Goal: Task Accomplishment & Management: Complete application form

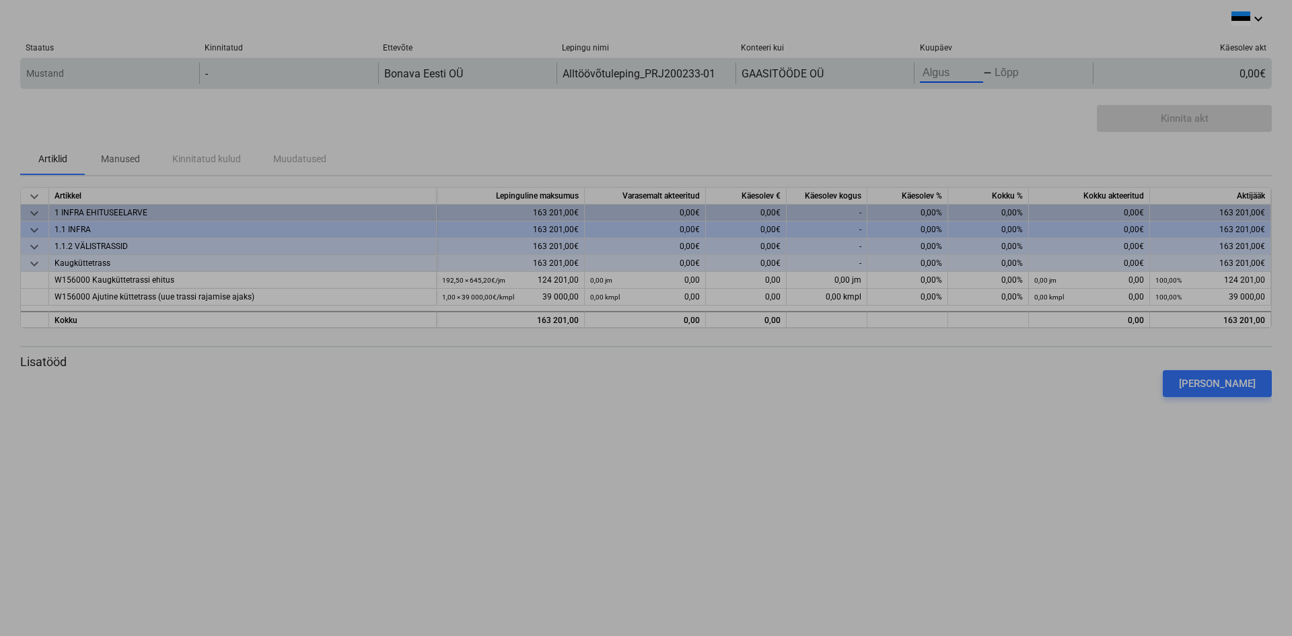
click at [950, 72] on body "keyboard_arrow_down Staatus Kinnitatud Ettevõte Lepingu nimi Konteeri kui Kuupä…" at bounding box center [646, 318] width 1292 height 636
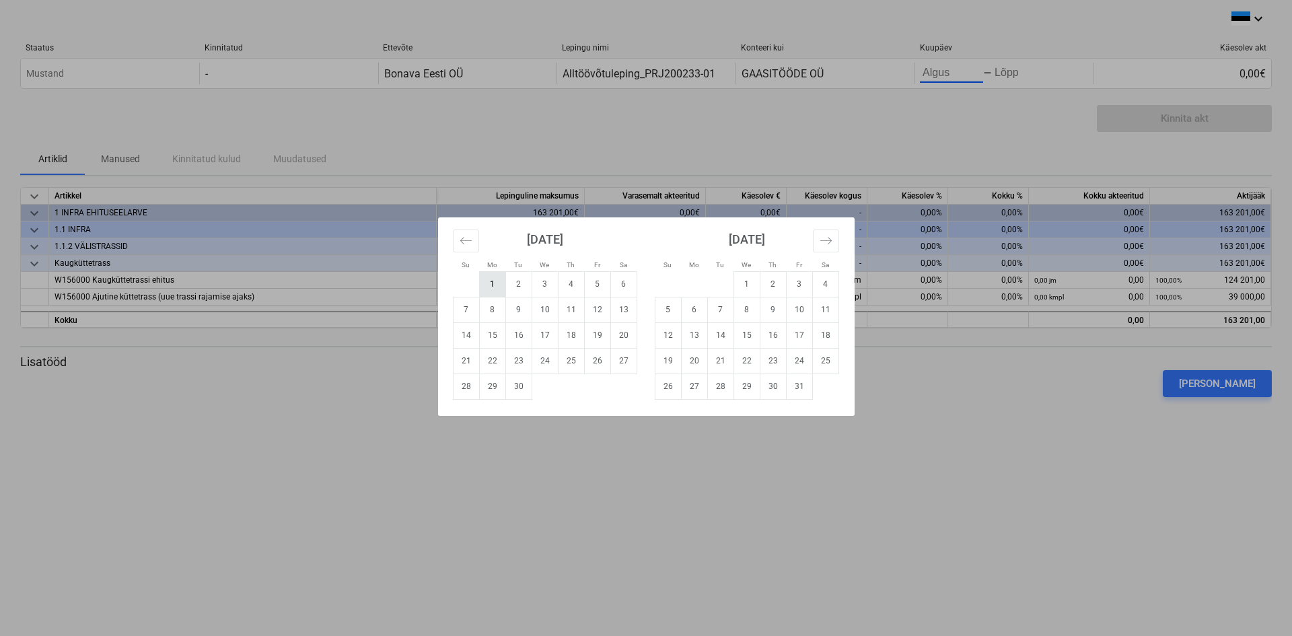
click at [493, 287] on td "1" at bounding box center [492, 284] width 26 height 26
type input "[DATE]"
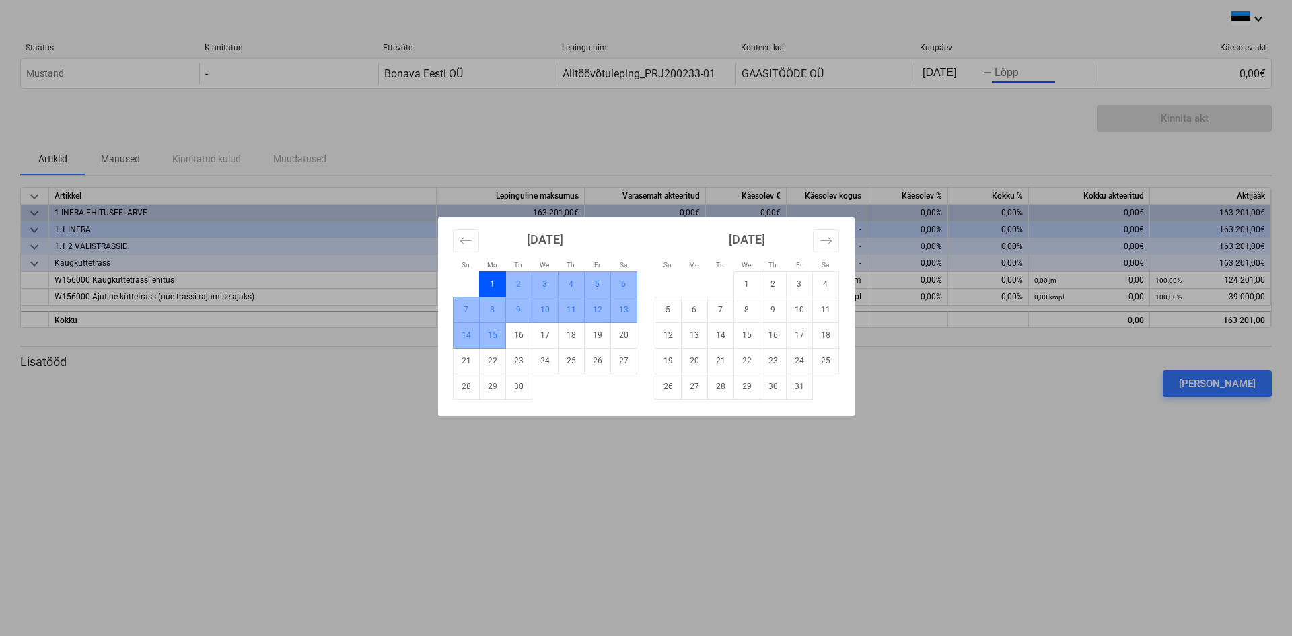
click at [495, 338] on td "15" at bounding box center [492, 335] width 26 height 26
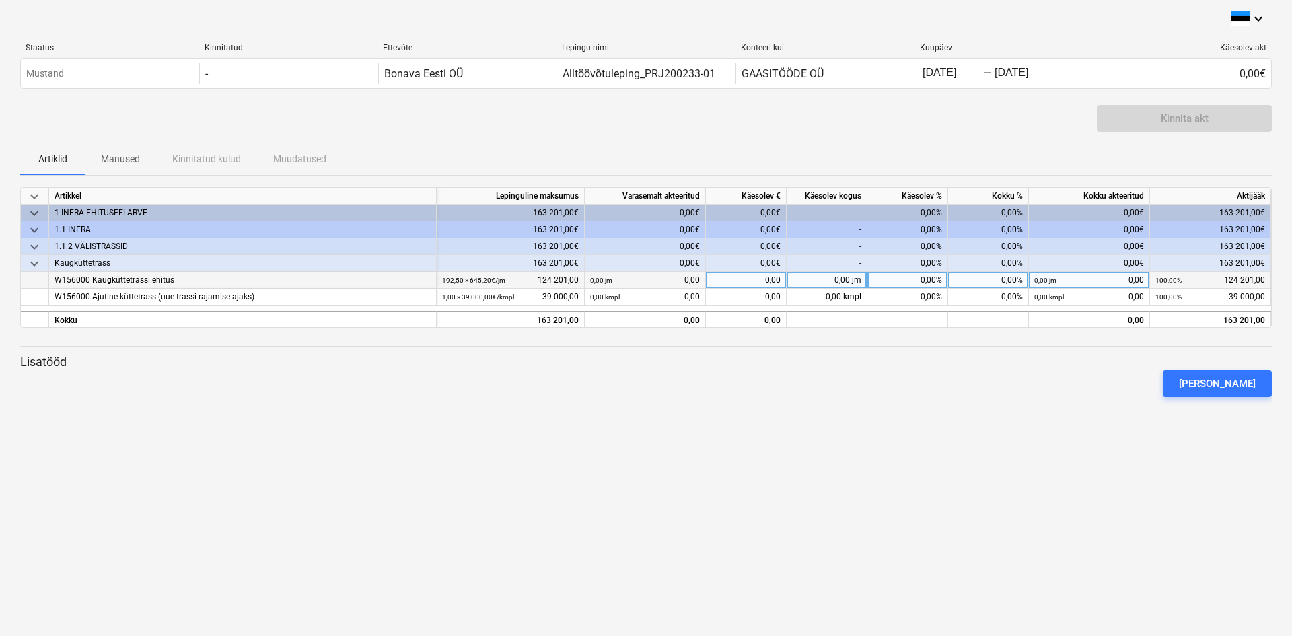
click at [767, 279] on div "0,00" at bounding box center [746, 280] width 81 height 17
type input "70000"
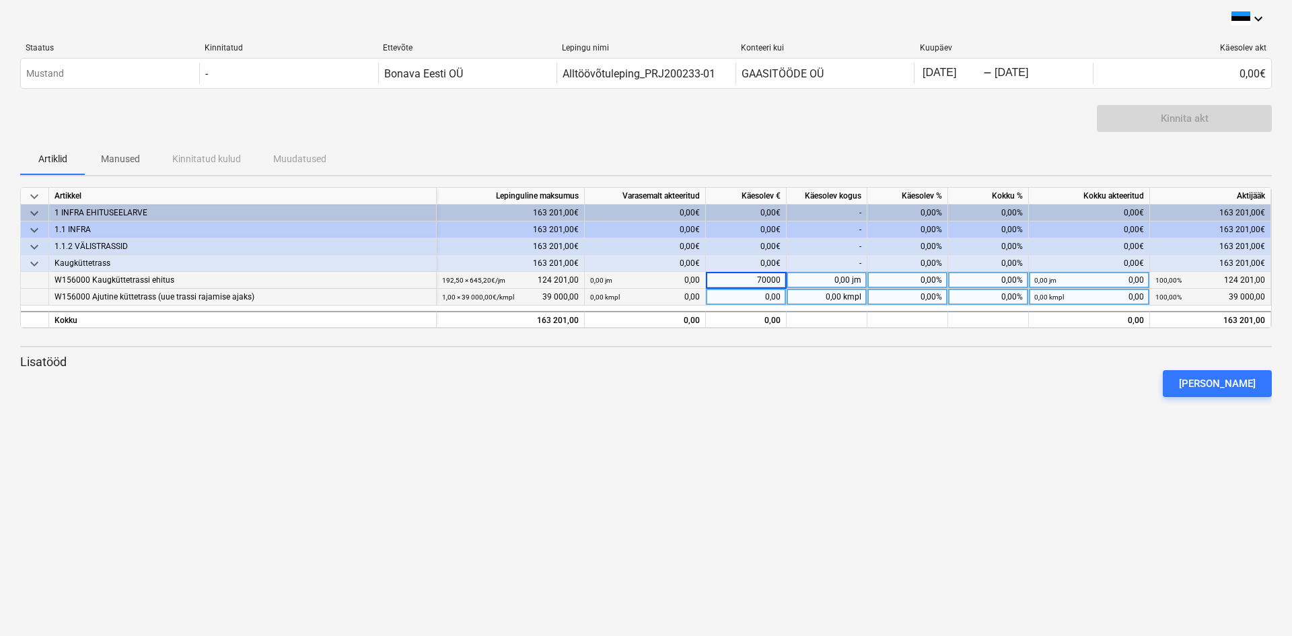
click at [769, 297] on div "0,00" at bounding box center [746, 297] width 81 height 17
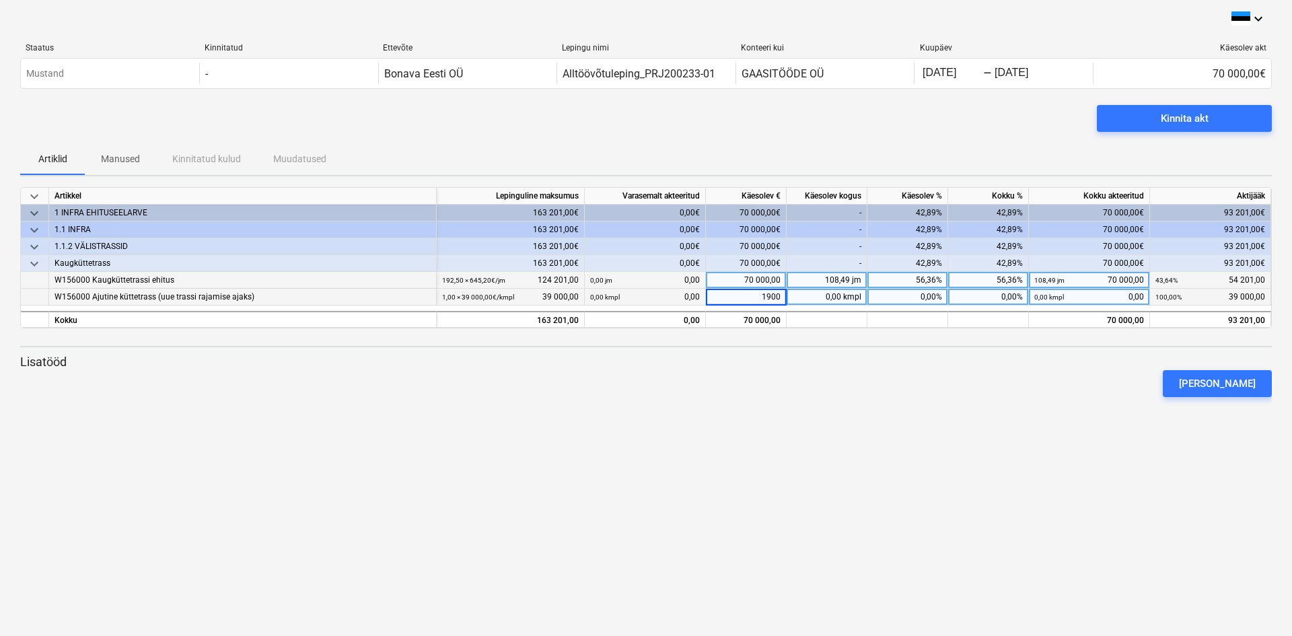
type input "19000"
click at [1022, 423] on div "keyboard_arrow_down Staatus Kinnitatud Ettevõte Lepingu nimi Konteeri kui Kuupä…" at bounding box center [646, 318] width 1292 height 636
click at [1236, 382] on div "[PERSON_NAME]" at bounding box center [1217, 383] width 77 height 17
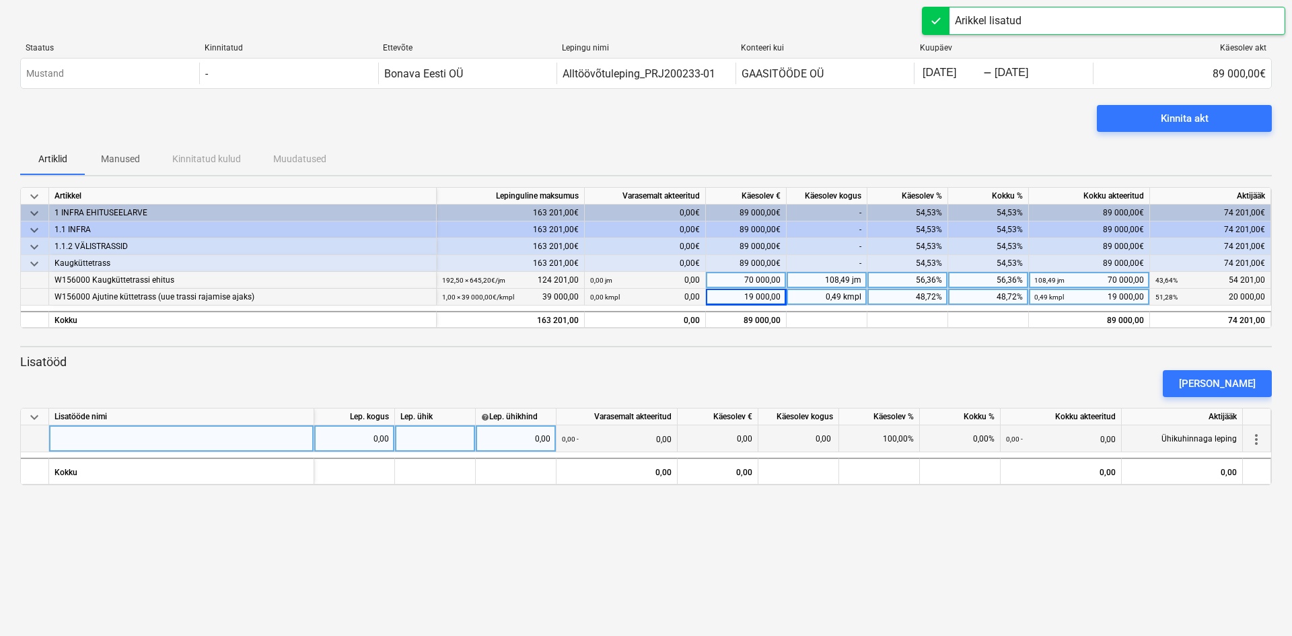
click at [221, 442] on div at bounding box center [181, 438] width 265 height 27
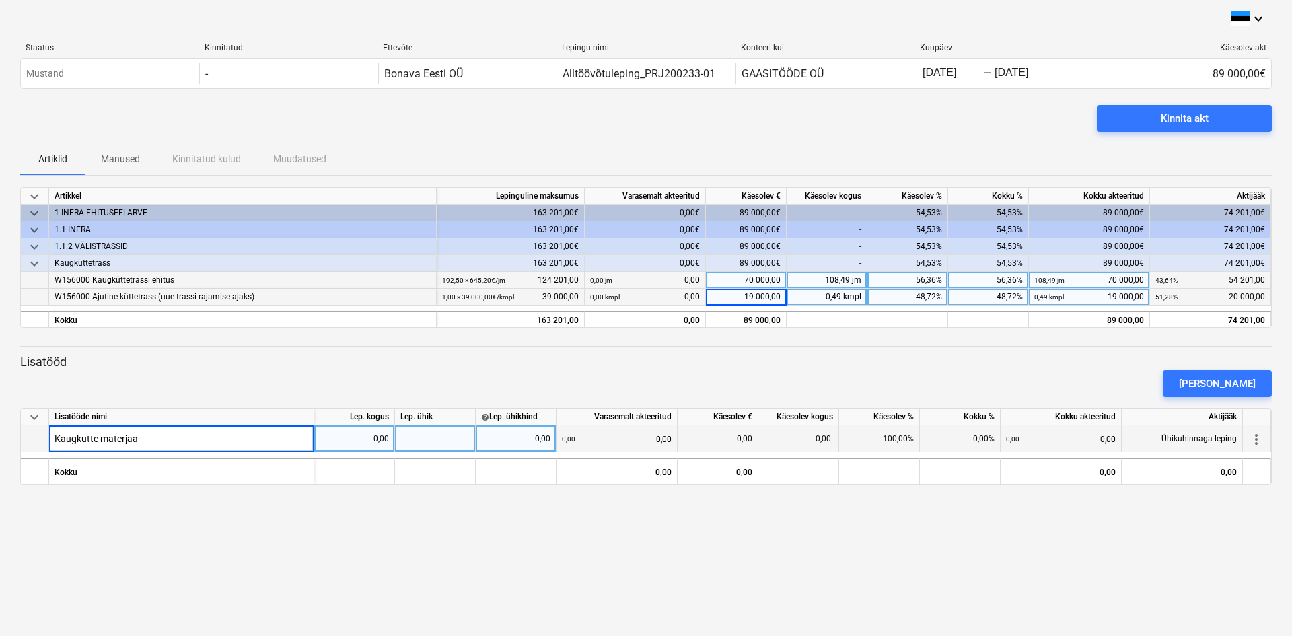
type input "Kaugkutte materjaal"
click at [380, 435] on div "0,00" at bounding box center [354, 438] width 69 height 27
type input "!"
type input "_"
type input "-1"
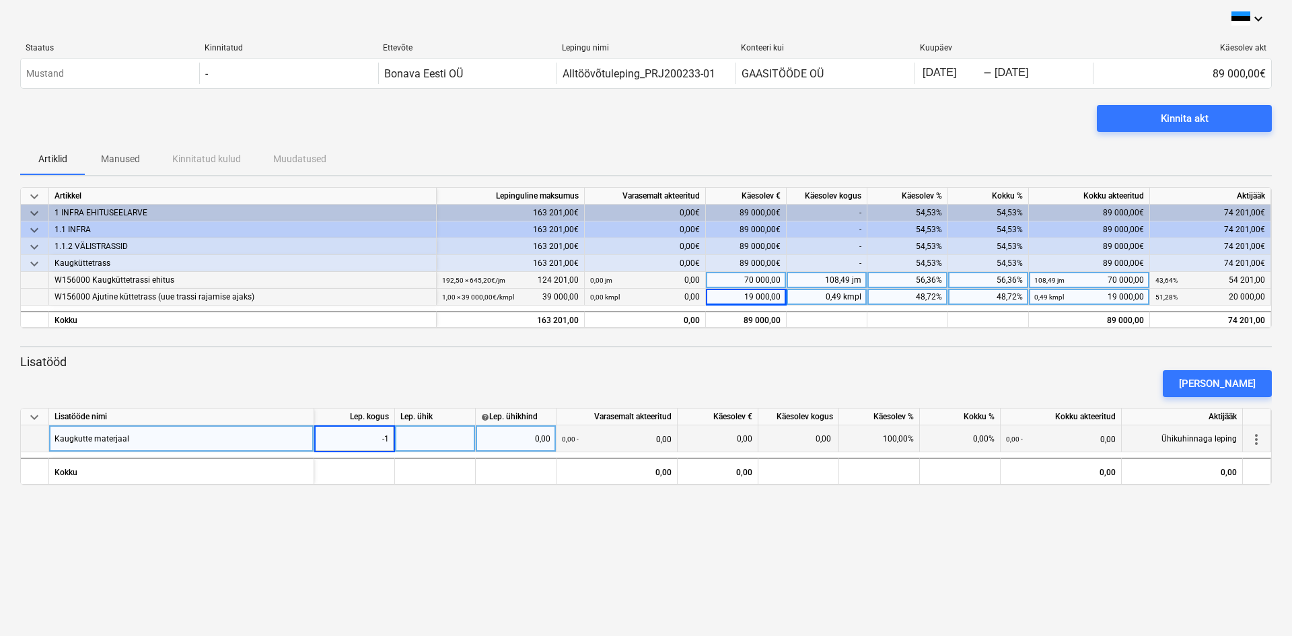
click at [449, 442] on div at bounding box center [435, 438] width 81 height 27
type input "tk"
click at [525, 444] on div "0,00" at bounding box center [515, 438] width 69 height 27
click at [752, 281] on div "70 000,00" at bounding box center [746, 280] width 81 height 17
type input "65000"
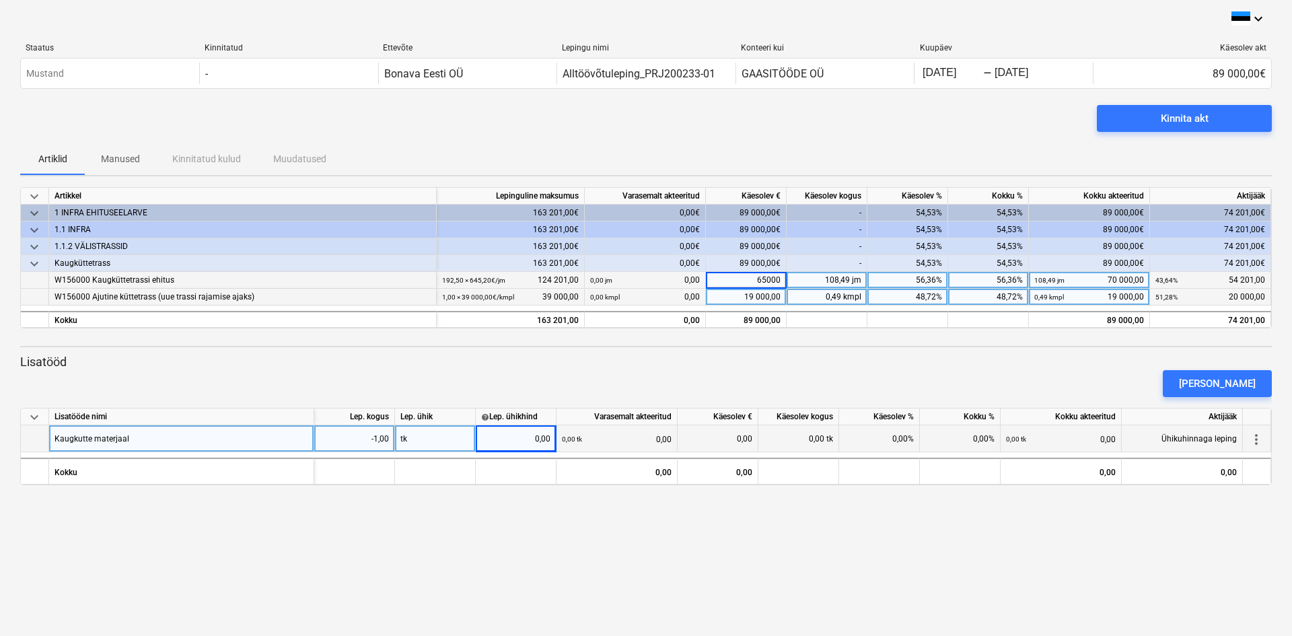
click at [853, 368] on div "[PERSON_NAME]" at bounding box center [646, 384] width 1263 height 38
click at [1199, 120] on div "Kinnita akt" at bounding box center [1185, 118] width 48 height 17
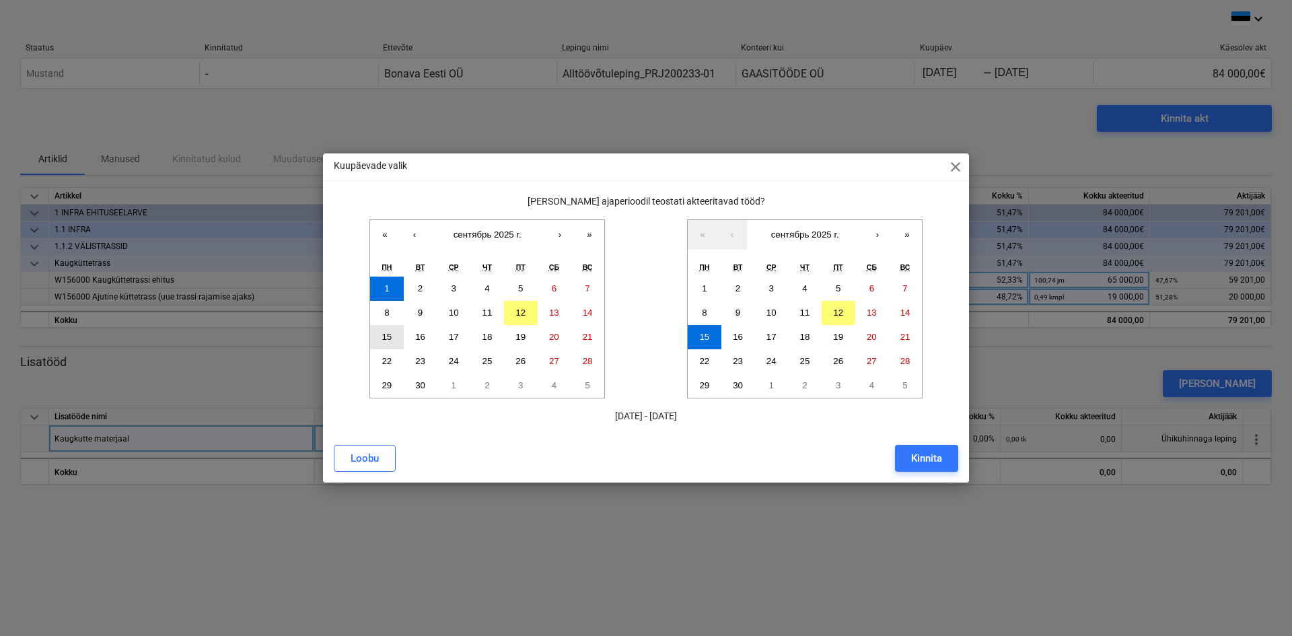
click at [389, 335] on abbr "15" at bounding box center [387, 337] width 10 height 10
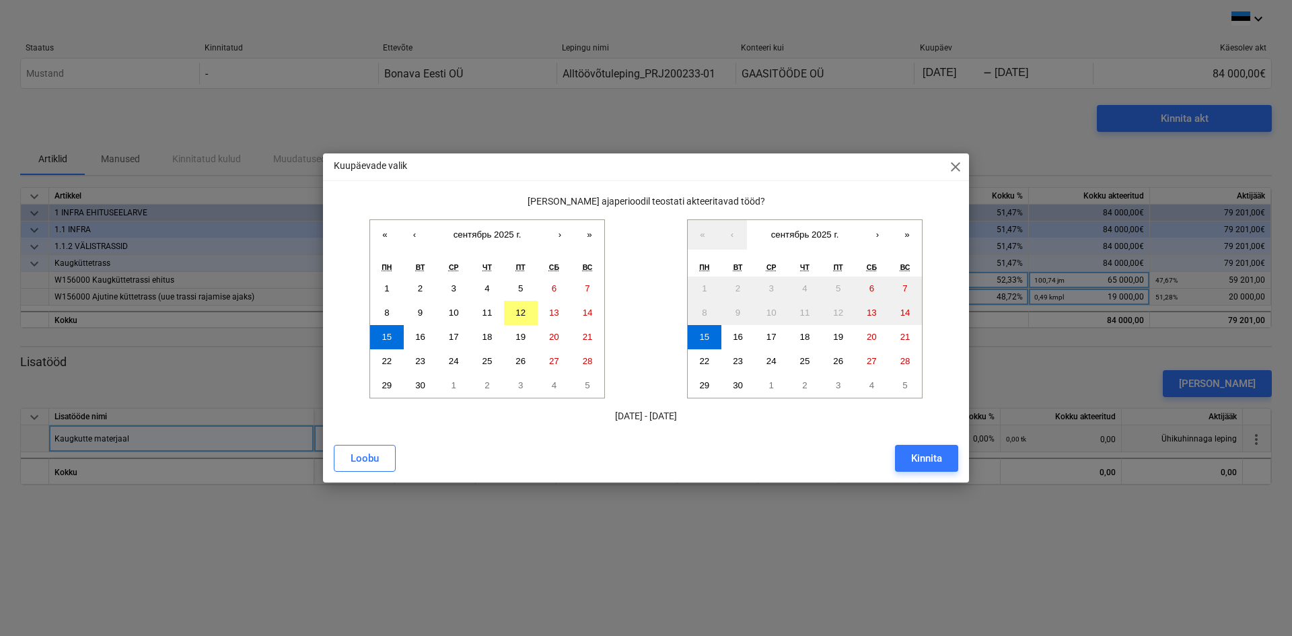
click at [926, 461] on div "Kinnita" at bounding box center [926, 458] width 31 height 17
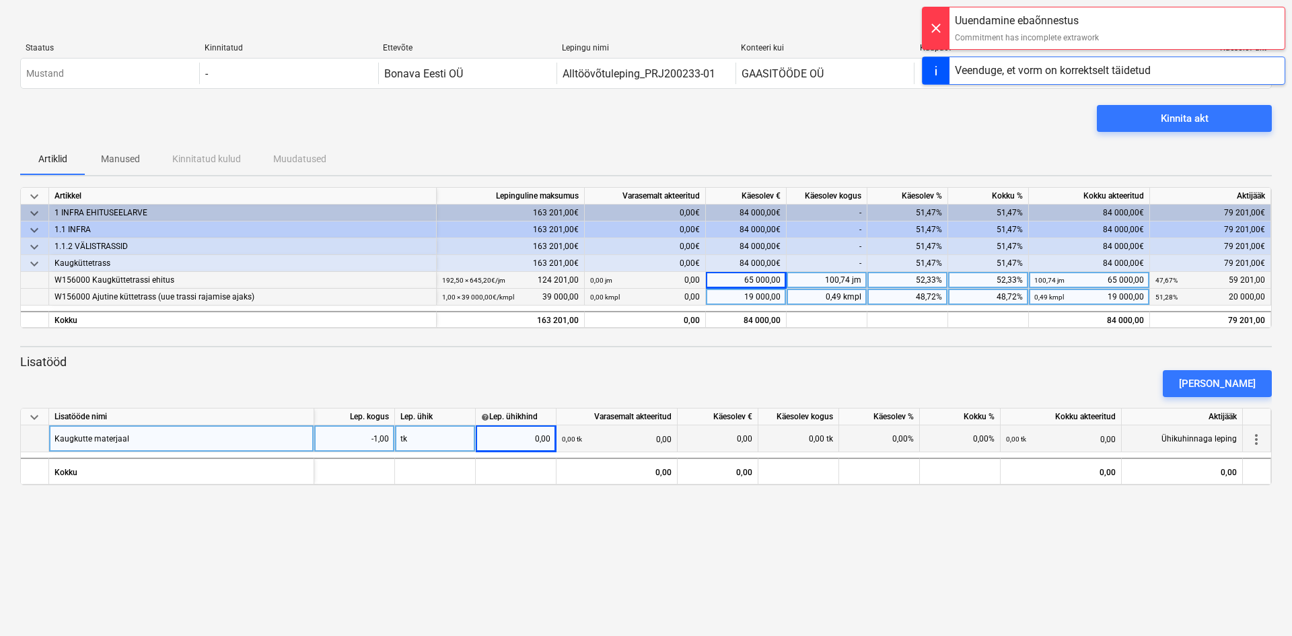
click at [900, 135] on div "Kinnita akt" at bounding box center [646, 124] width 1252 height 38
click at [1199, 119] on div "Kinnita akt" at bounding box center [1185, 118] width 48 height 17
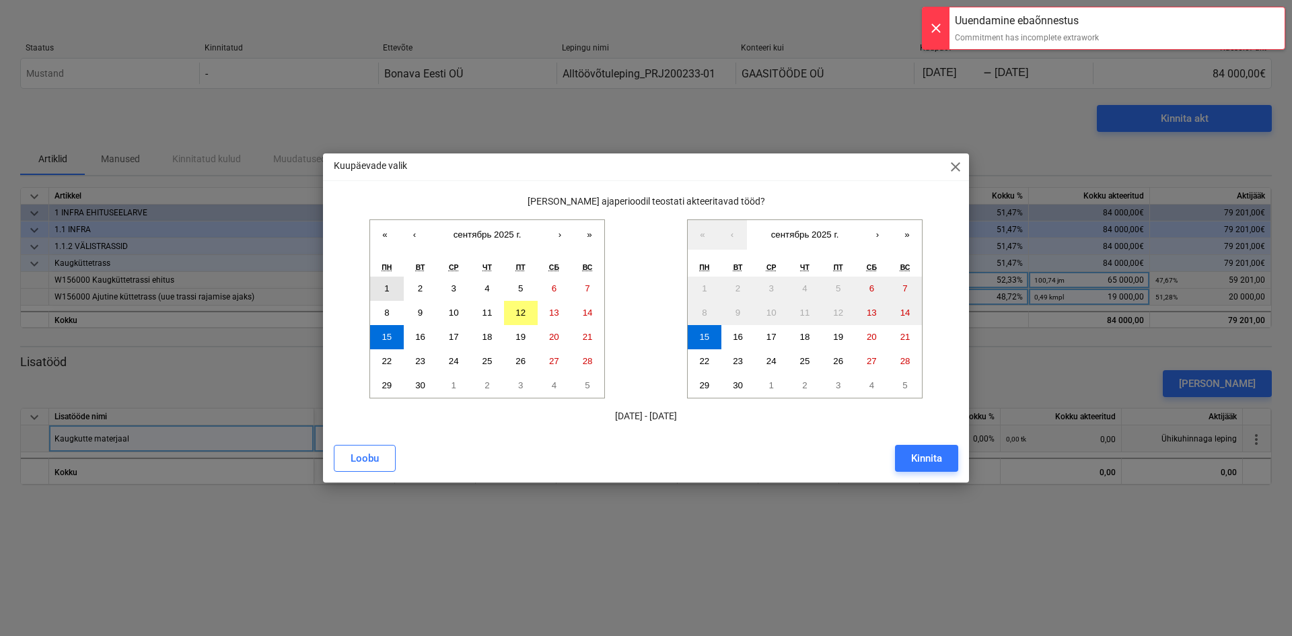
click at [387, 289] on abbr "1" at bounding box center [386, 288] width 5 height 10
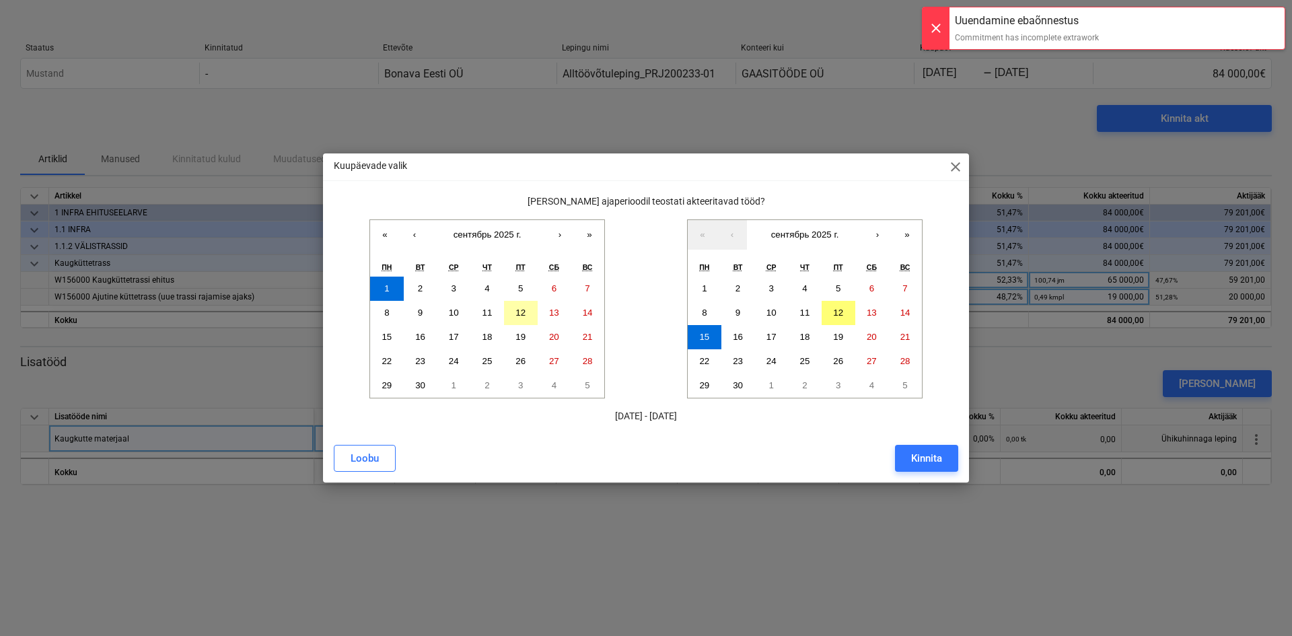
click at [528, 316] on button "12" at bounding box center [521, 313] width 34 height 24
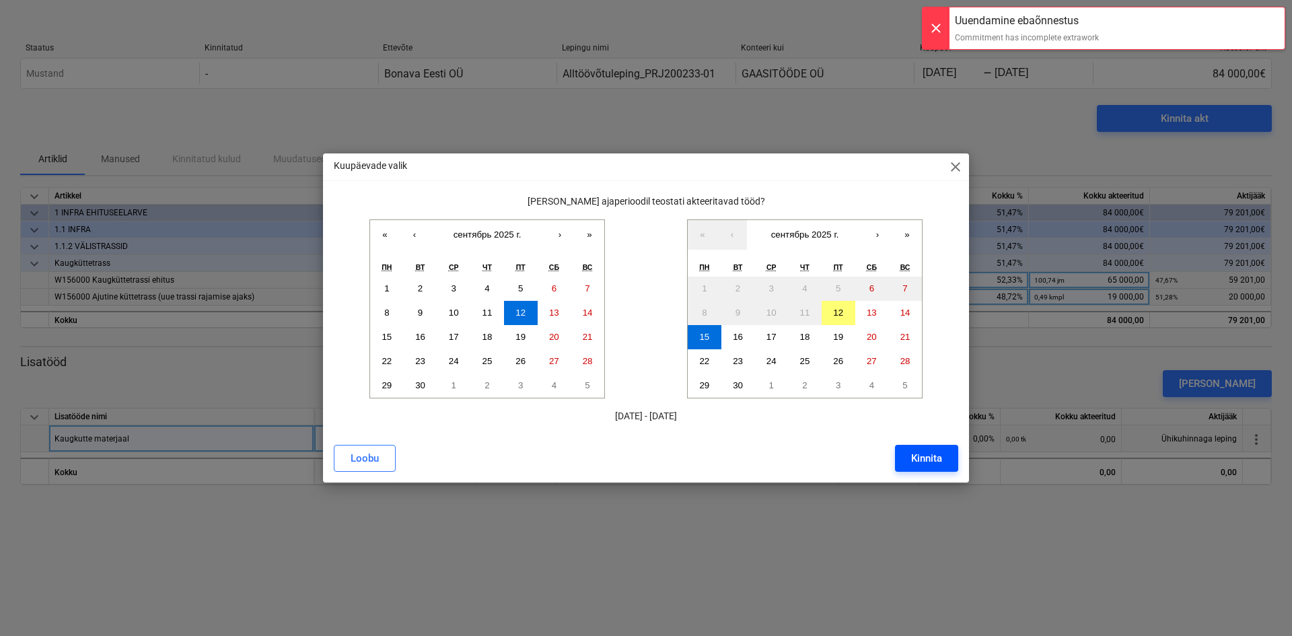
click at [926, 458] on div "Kinnita" at bounding box center [926, 458] width 31 height 17
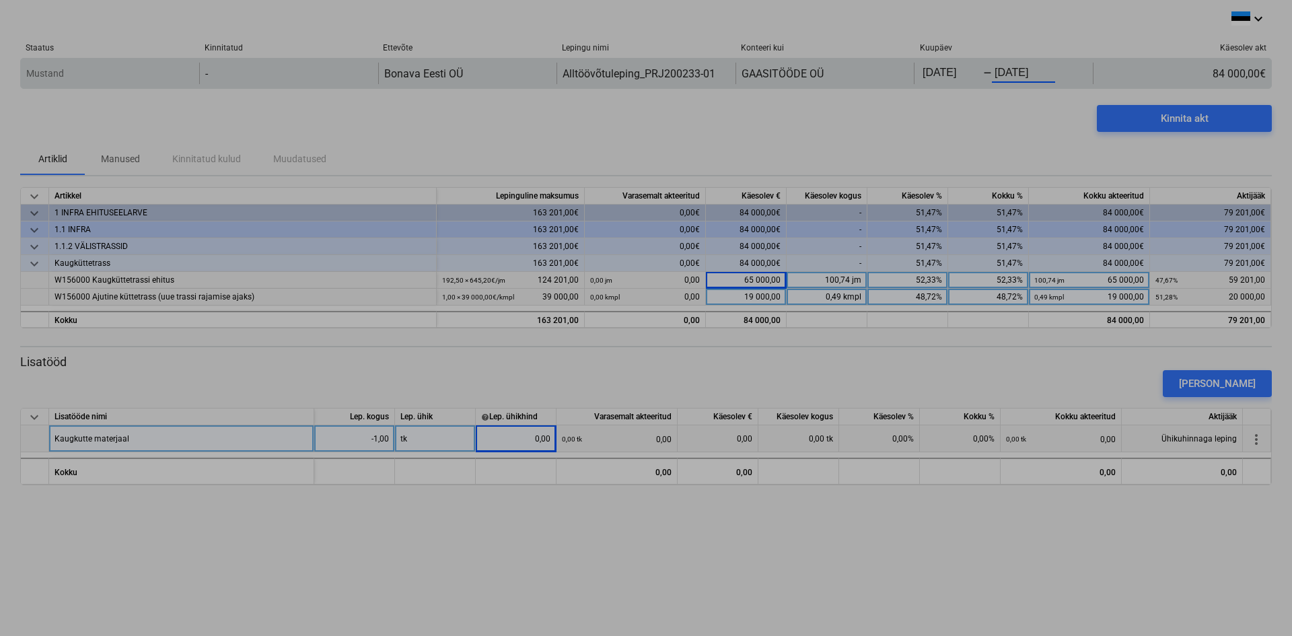
click at [1028, 71] on body "keyboard_arrow_down Staatus Kinnitatud Ettevõte Lepingu nimi Konteeri kui Kuupä…" at bounding box center [646, 318] width 1292 height 636
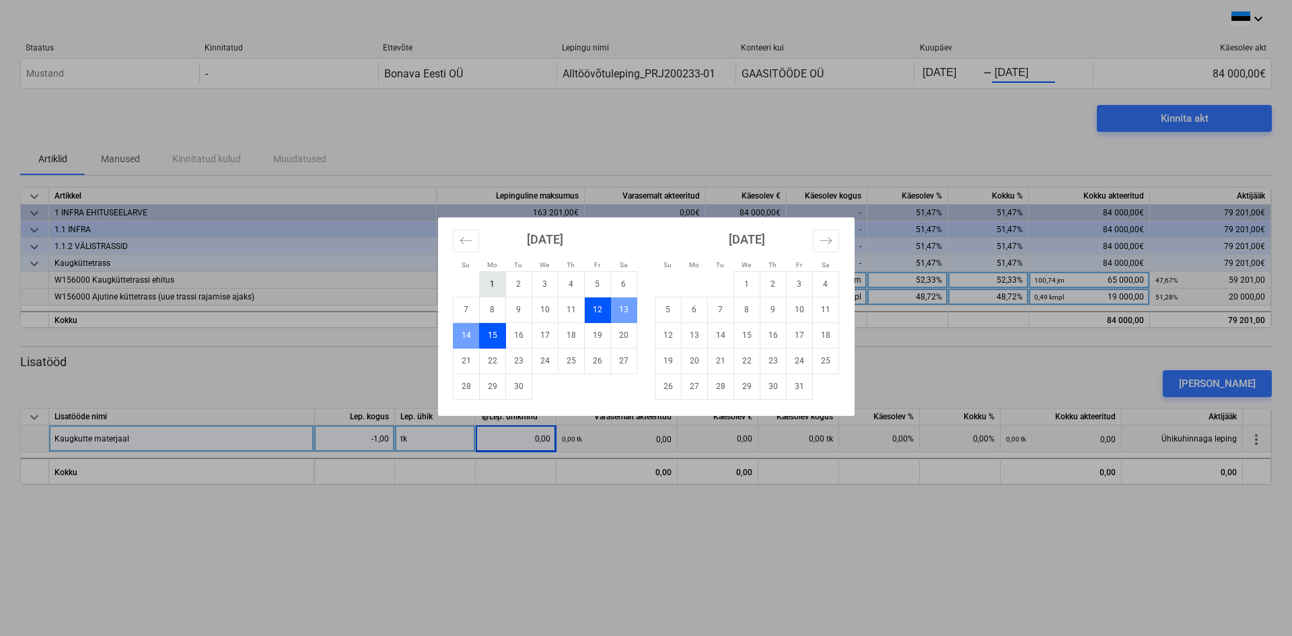
click at [491, 284] on td "1" at bounding box center [492, 284] width 26 height 26
type input "[DATE]"
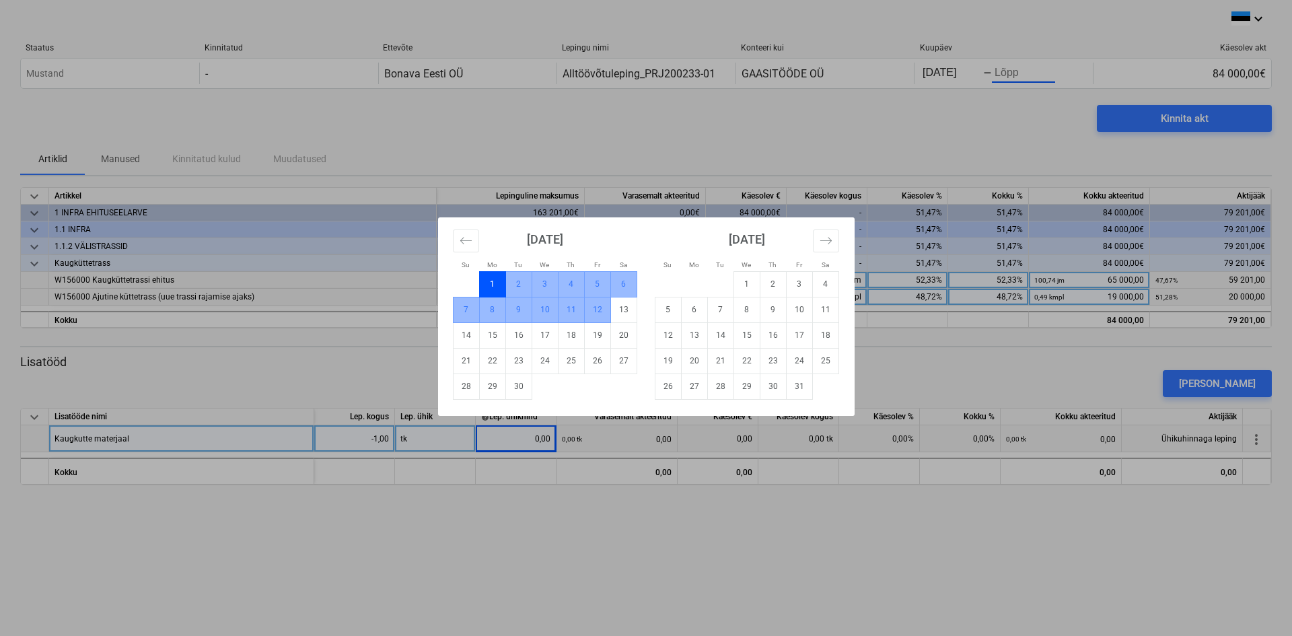
click at [600, 313] on td "12" at bounding box center [597, 310] width 26 height 26
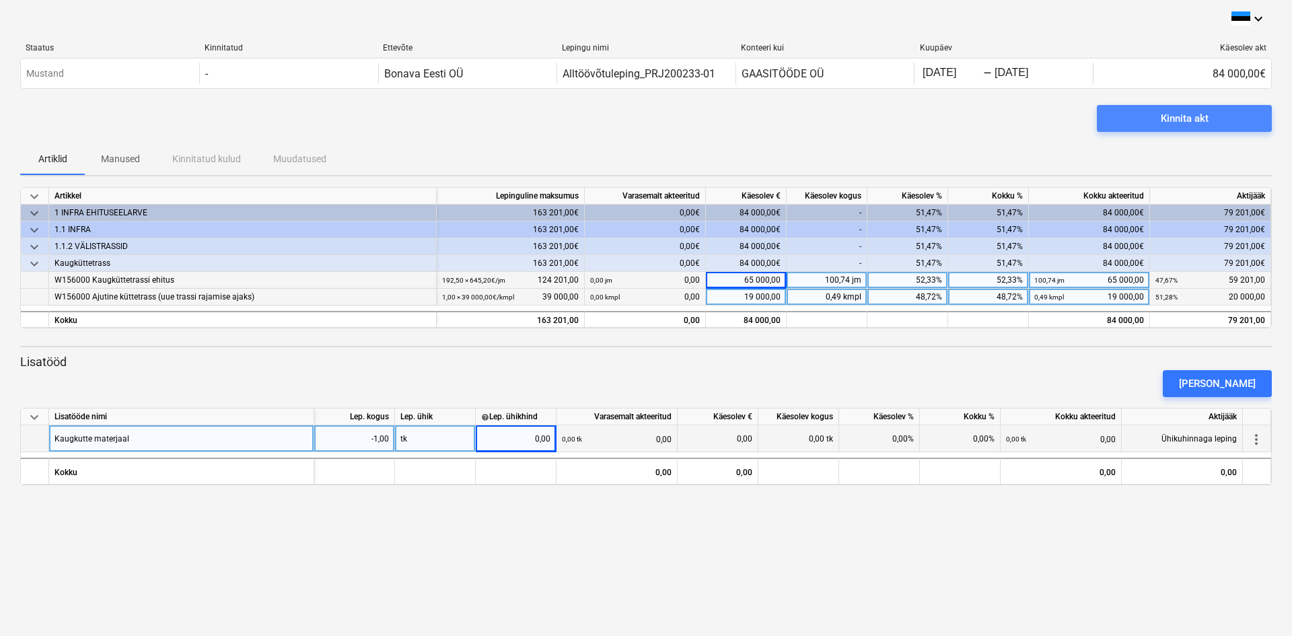
click at [1183, 114] on div "Kinnita akt" at bounding box center [1185, 118] width 48 height 17
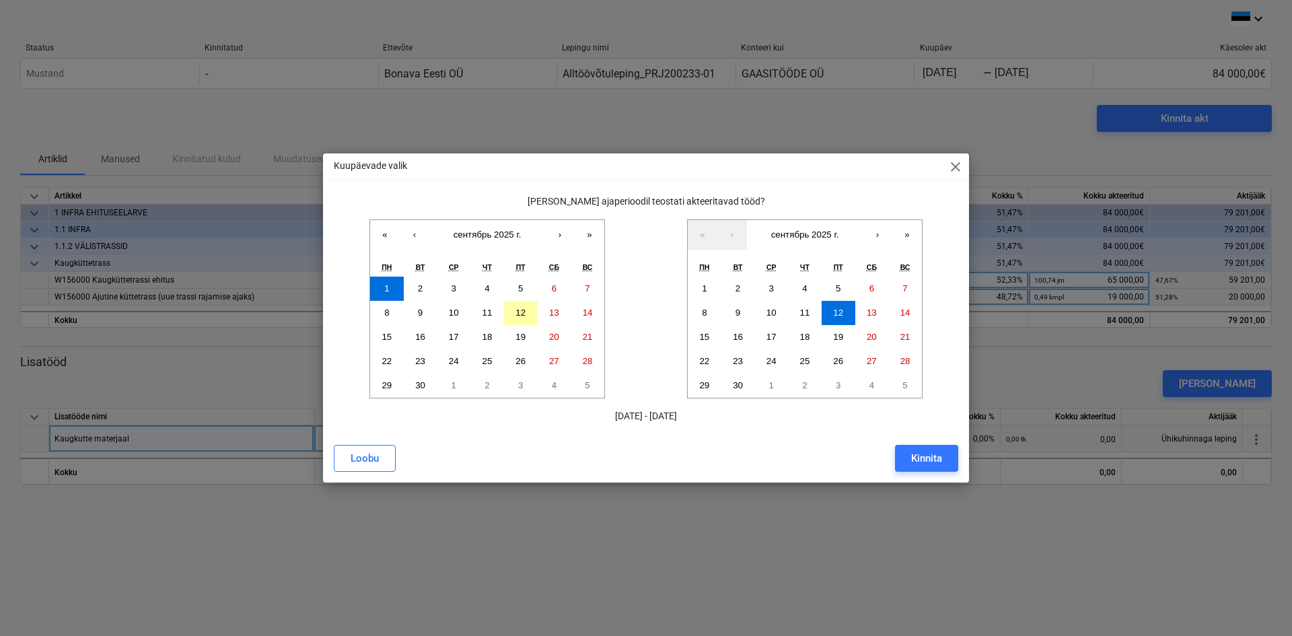
click at [522, 312] on abbr "12" at bounding box center [521, 313] width 10 height 10
click at [385, 287] on button "1" at bounding box center [387, 289] width 34 height 24
click at [841, 314] on abbr "12" at bounding box center [838, 313] width 10 height 10
click at [935, 450] on div "Kinnita" at bounding box center [926, 458] width 31 height 17
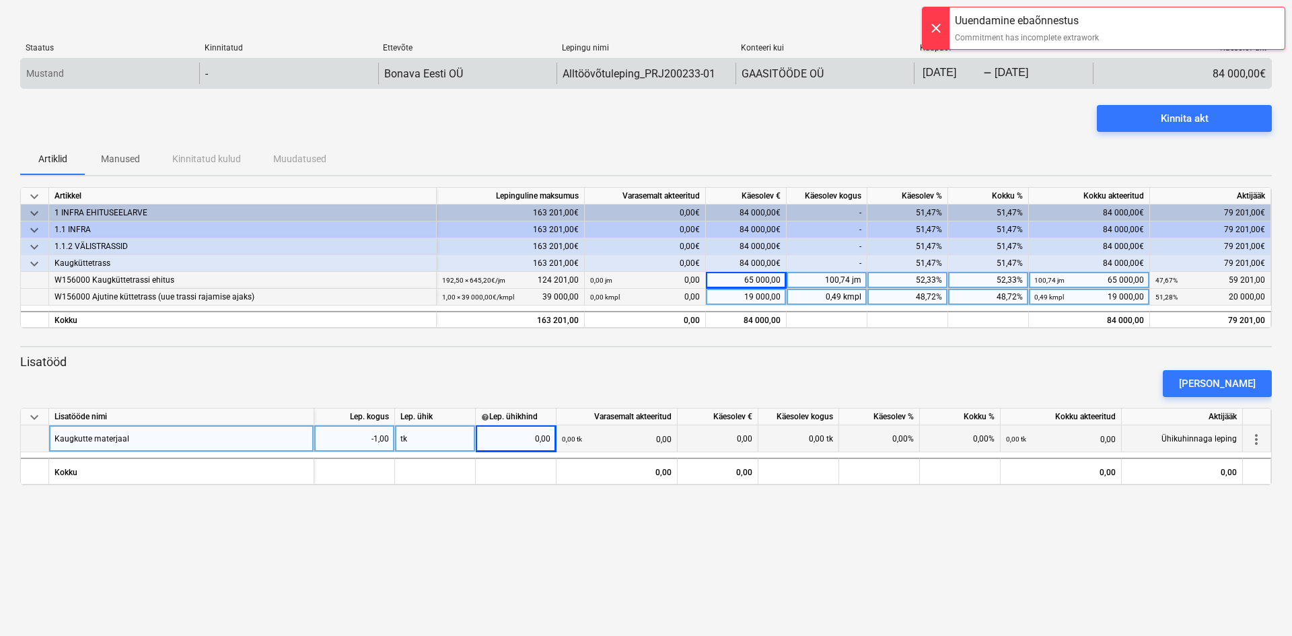
click at [969, 79] on body "keyboard_arrow_down Staatus Kinnitatud Ettevõte Lepingu nimi Konteeri kui Kuupä…" at bounding box center [646, 318] width 1292 height 636
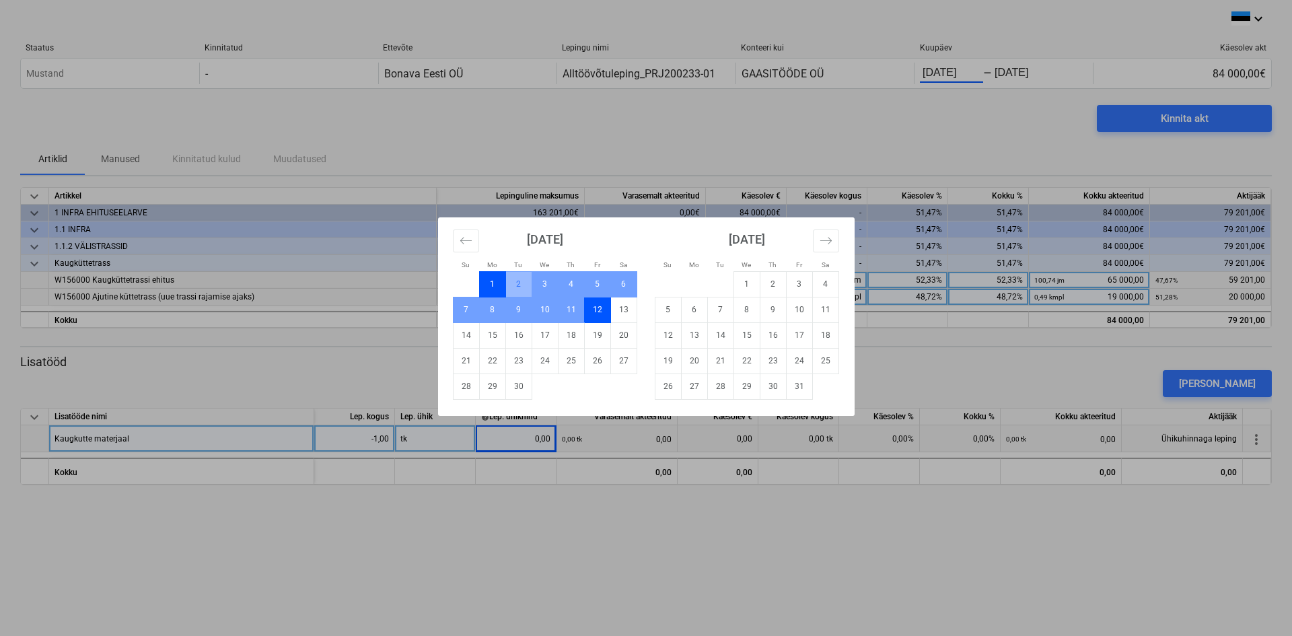
click at [495, 283] on td "1" at bounding box center [492, 284] width 26 height 26
click at [469, 243] on icon "Move backward to switch to the previous month." at bounding box center [466, 240] width 13 height 13
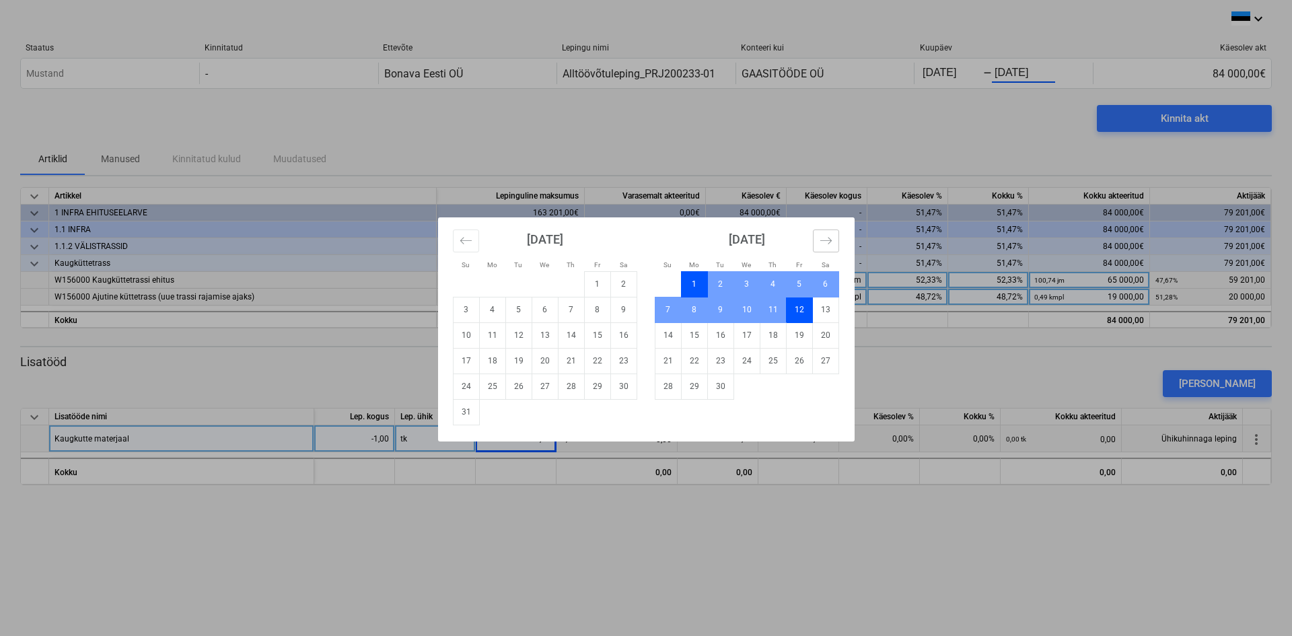
click at [827, 240] on icon "Move forward to switch to the next month." at bounding box center [826, 240] width 13 height 13
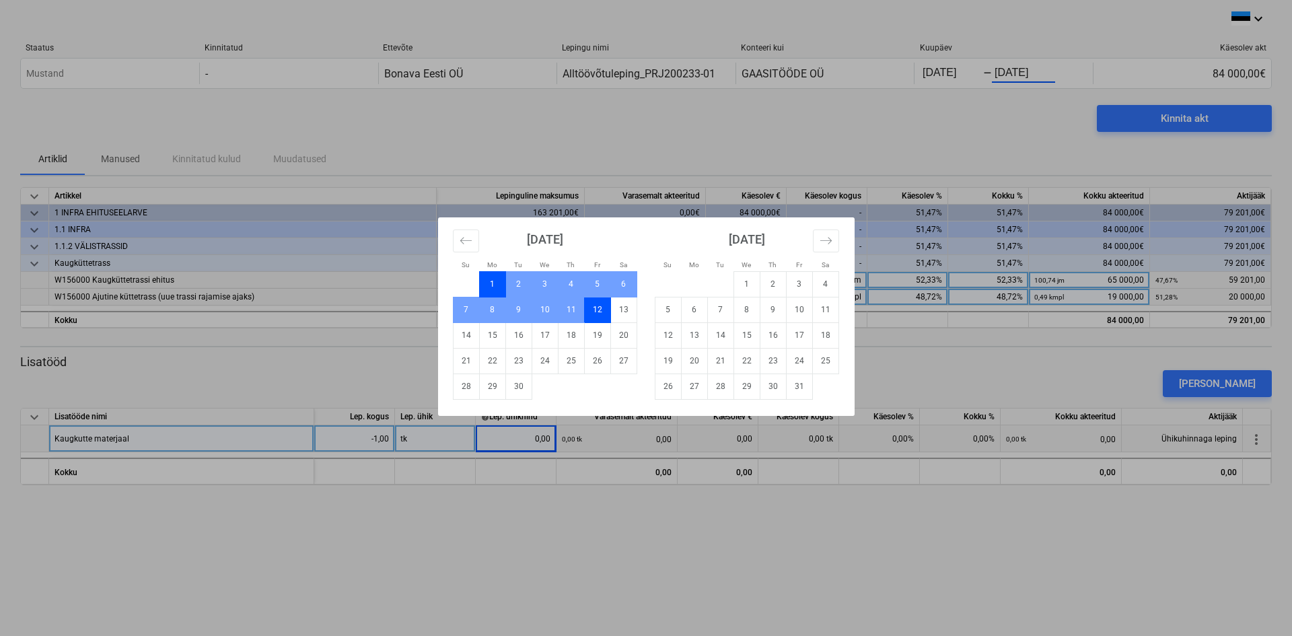
click at [599, 311] on td "12" at bounding box center [597, 310] width 26 height 26
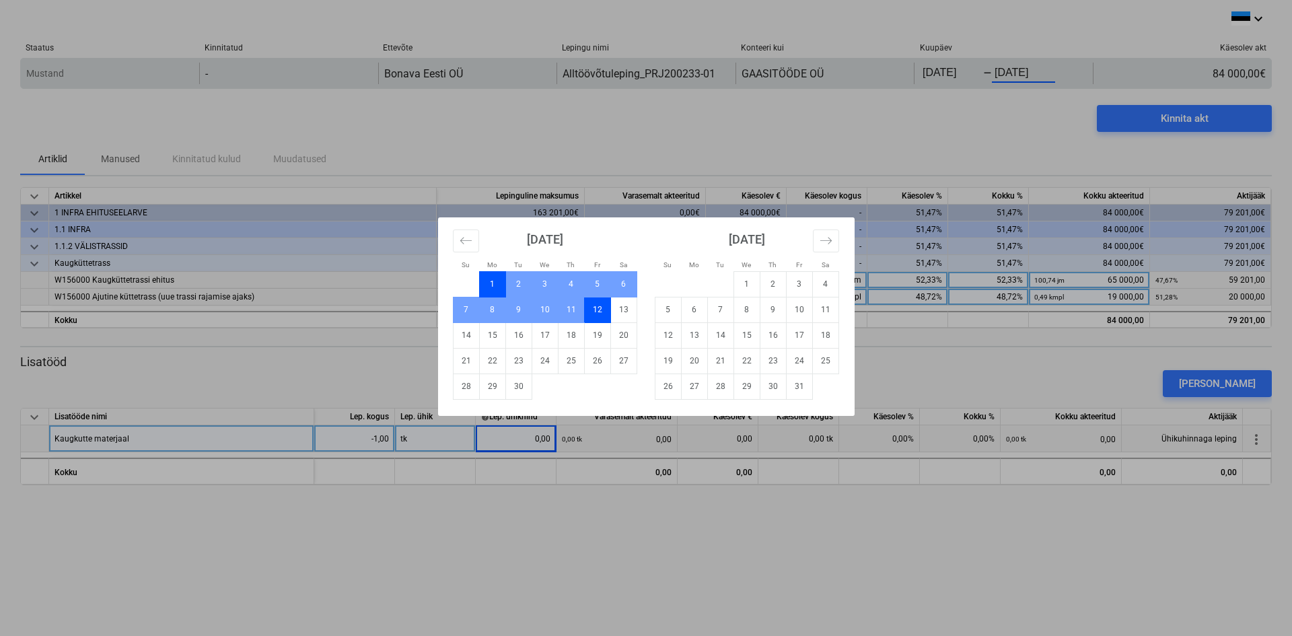
click at [1013, 71] on body "keyboard_arrow_down Staatus Kinnitatud Ettevõte Lepingu nimi Konteeri kui Kuupä…" at bounding box center [646, 318] width 1292 height 636
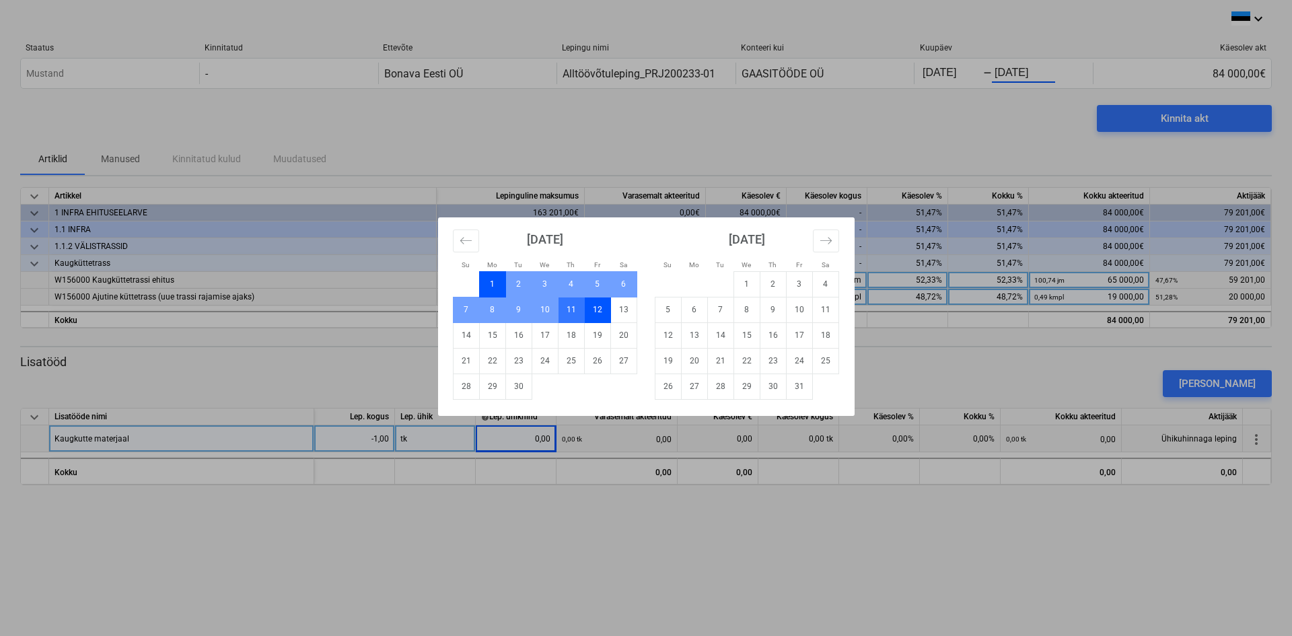
click at [577, 308] on td "11" at bounding box center [571, 310] width 26 height 26
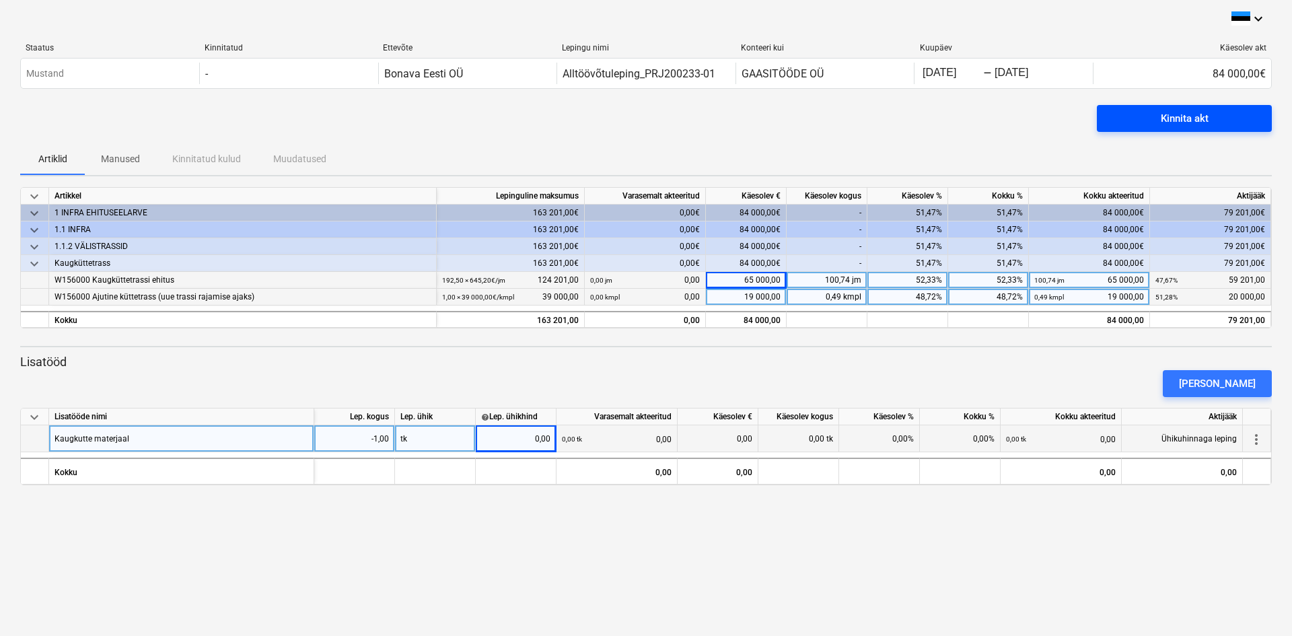
click at [1189, 120] on div "Kinnita akt" at bounding box center [1185, 118] width 48 height 17
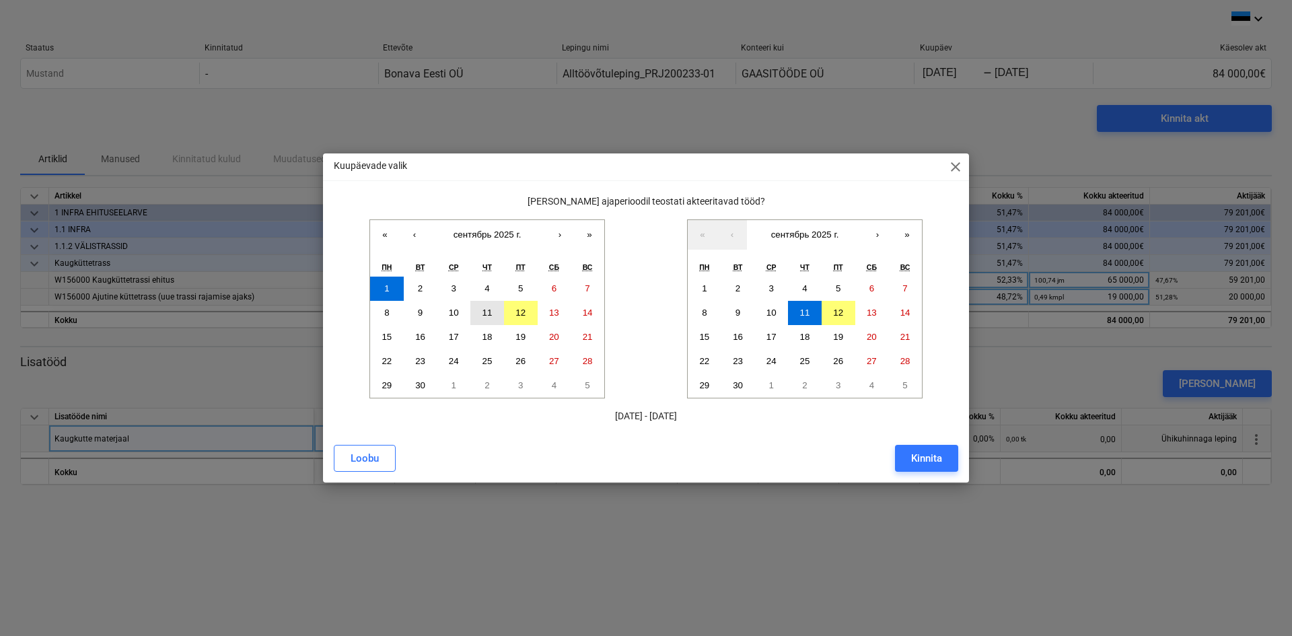
click at [489, 312] on abbr "11" at bounding box center [488, 313] width 10 height 10
drag, startPoint x: 390, startPoint y: 290, endPoint x: 444, endPoint y: 306, distance: 56.2
click at [390, 291] on button "1" at bounding box center [387, 289] width 34 height 24
click at [812, 316] on button "11" at bounding box center [805, 313] width 34 height 24
click at [843, 309] on abbr "12" at bounding box center [838, 313] width 10 height 10
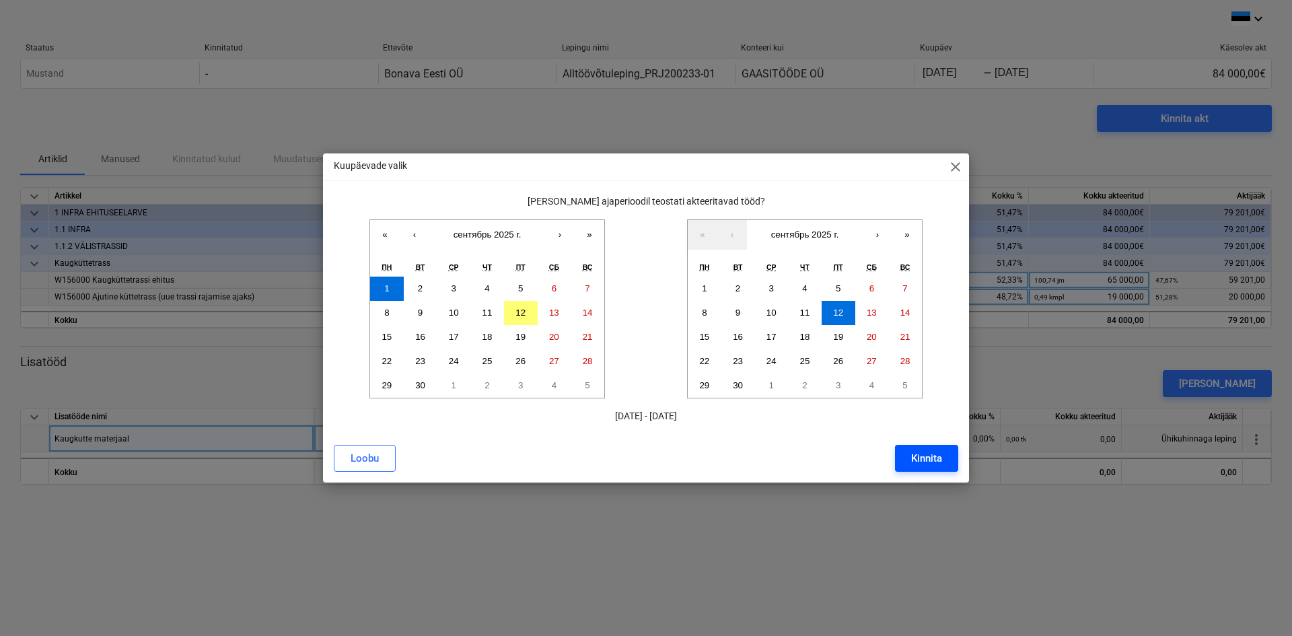
click at [931, 460] on div "Kinnita" at bounding box center [926, 458] width 31 height 17
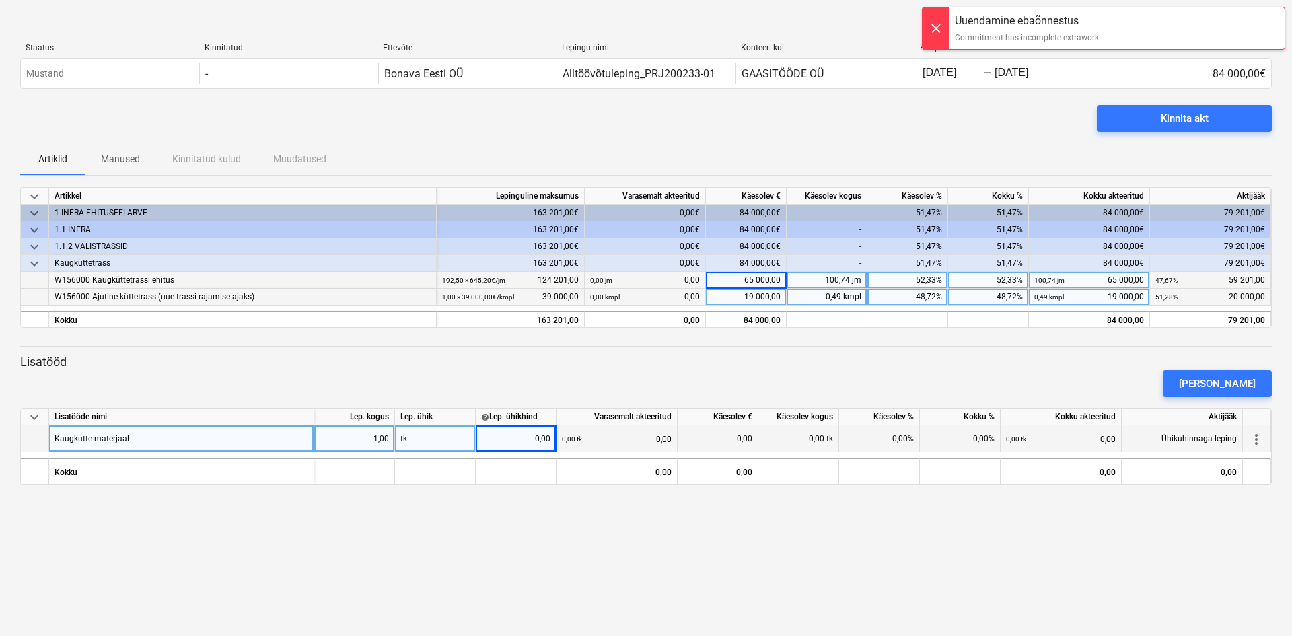
click at [391, 437] on div "-1,00" at bounding box center [354, 438] width 81 height 27
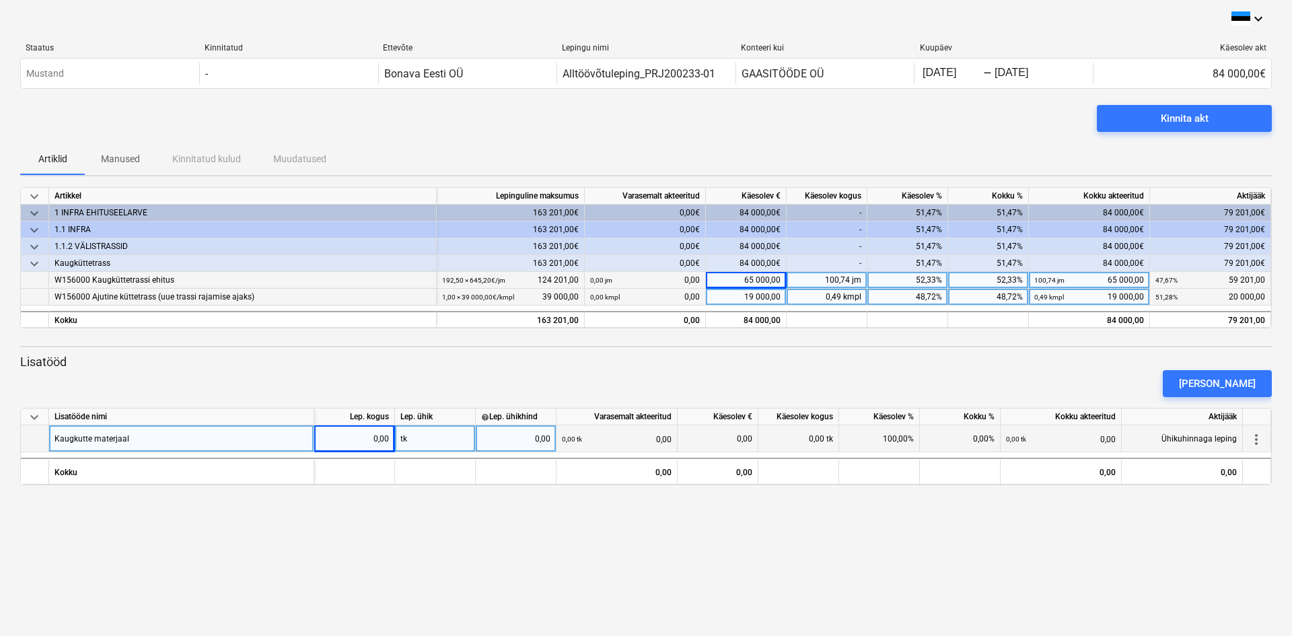
click at [424, 433] on div "tk" at bounding box center [435, 438] width 81 height 27
click at [873, 560] on div "keyboard_arrow_down Staatus Kinnitatud Ettevõte Lepingu nimi Konteeri kui Kuupä…" at bounding box center [646, 318] width 1292 height 636
click at [1198, 112] on div "Kinnita akt" at bounding box center [1185, 118] width 48 height 17
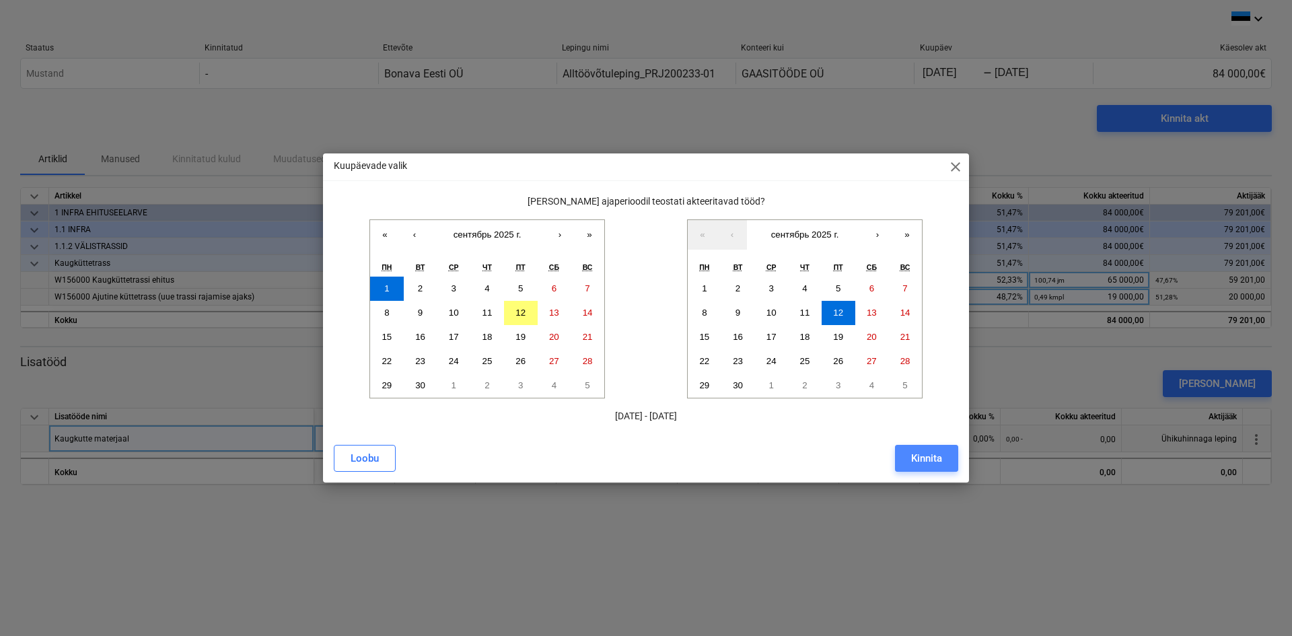
click at [929, 460] on div "Kinnita" at bounding box center [926, 458] width 31 height 17
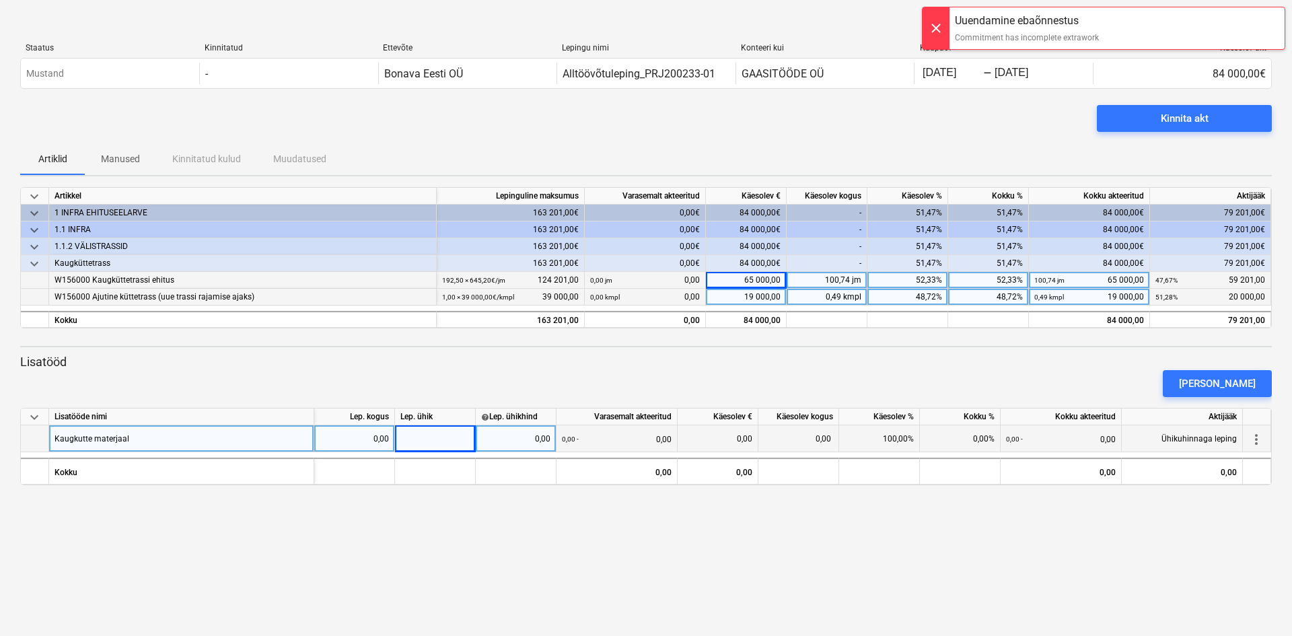
click at [387, 437] on div "0,00" at bounding box center [354, 438] width 69 height 27
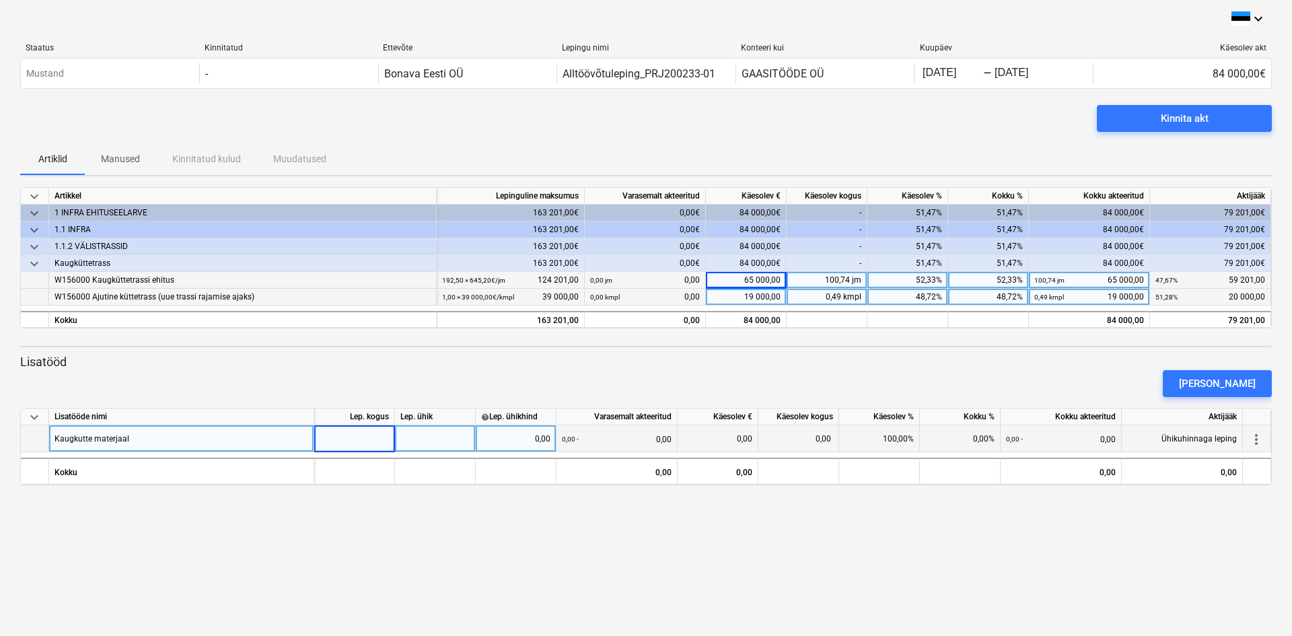
click at [551, 438] on div "0,00" at bounding box center [516, 438] width 81 height 27
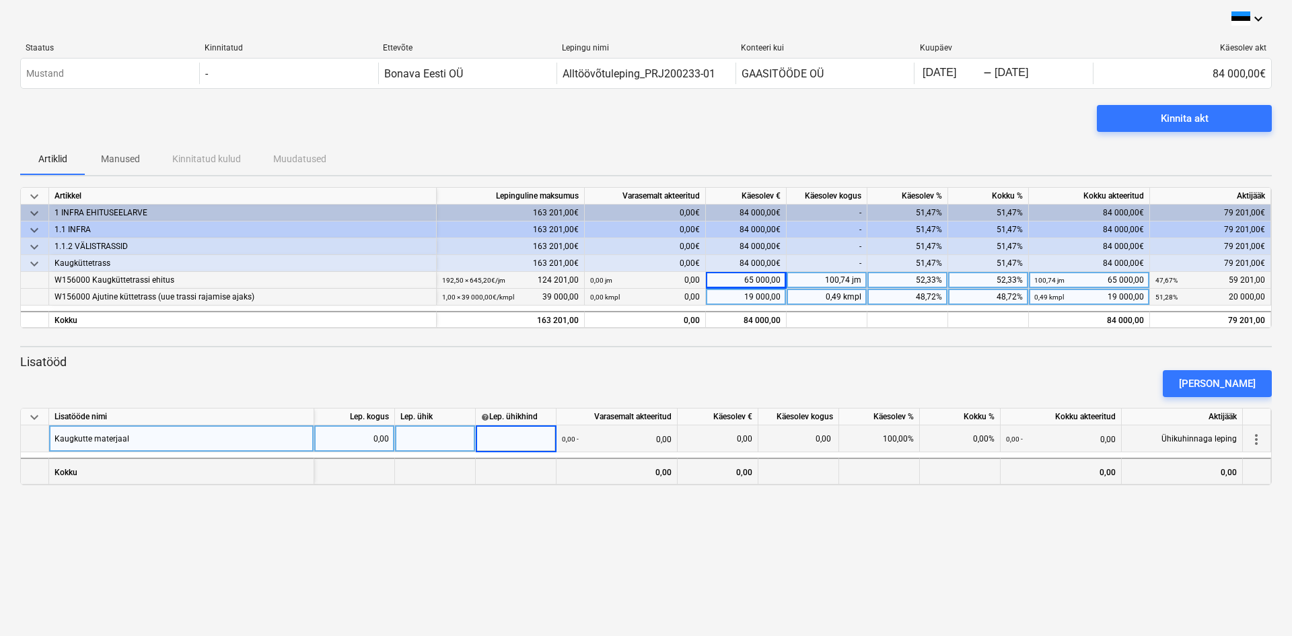
type input "1"
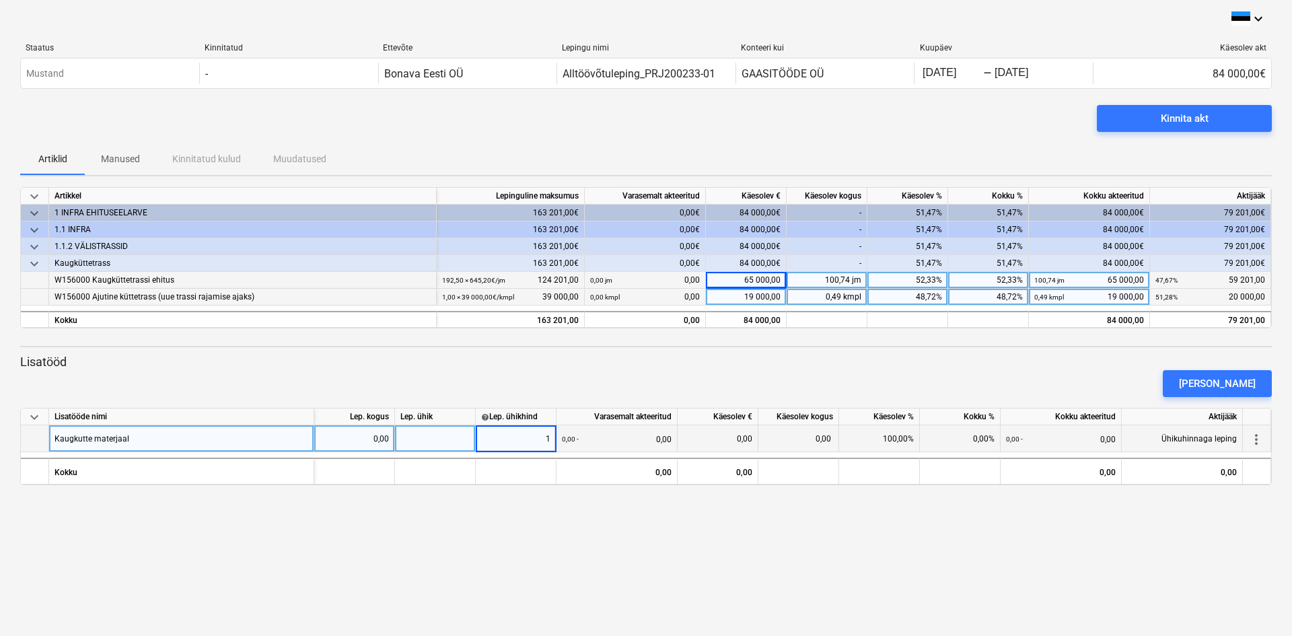
click at [442, 442] on div at bounding box center [435, 438] width 81 height 27
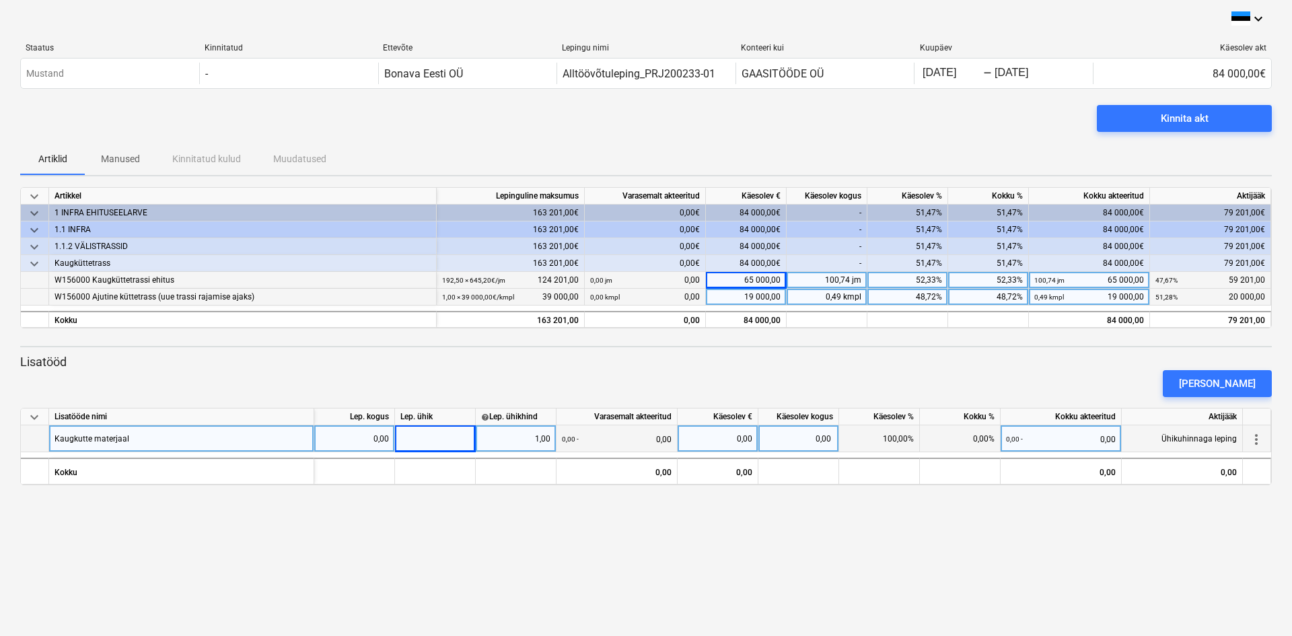
click at [387, 442] on div "0,00" at bounding box center [354, 438] width 69 height 27
click at [1255, 442] on span "more_vert" at bounding box center [1257, 439] width 16 height 16
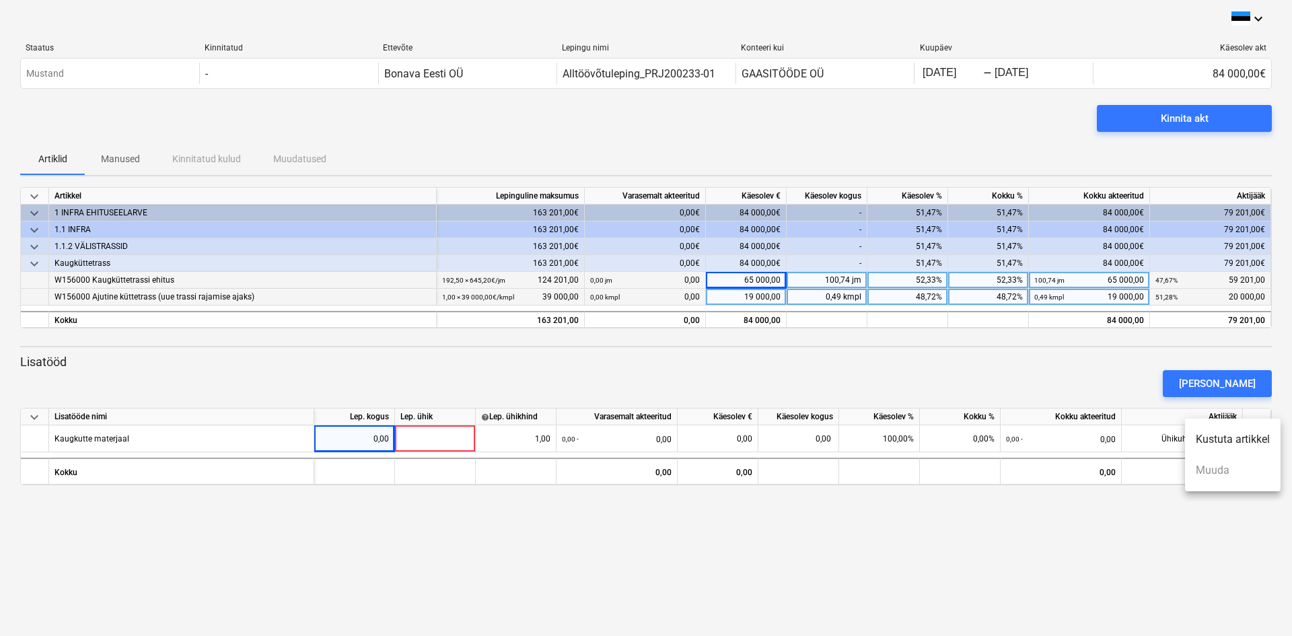
click at [1227, 442] on li "Kustuta artikkel" at bounding box center [1233, 439] width 96 height 31
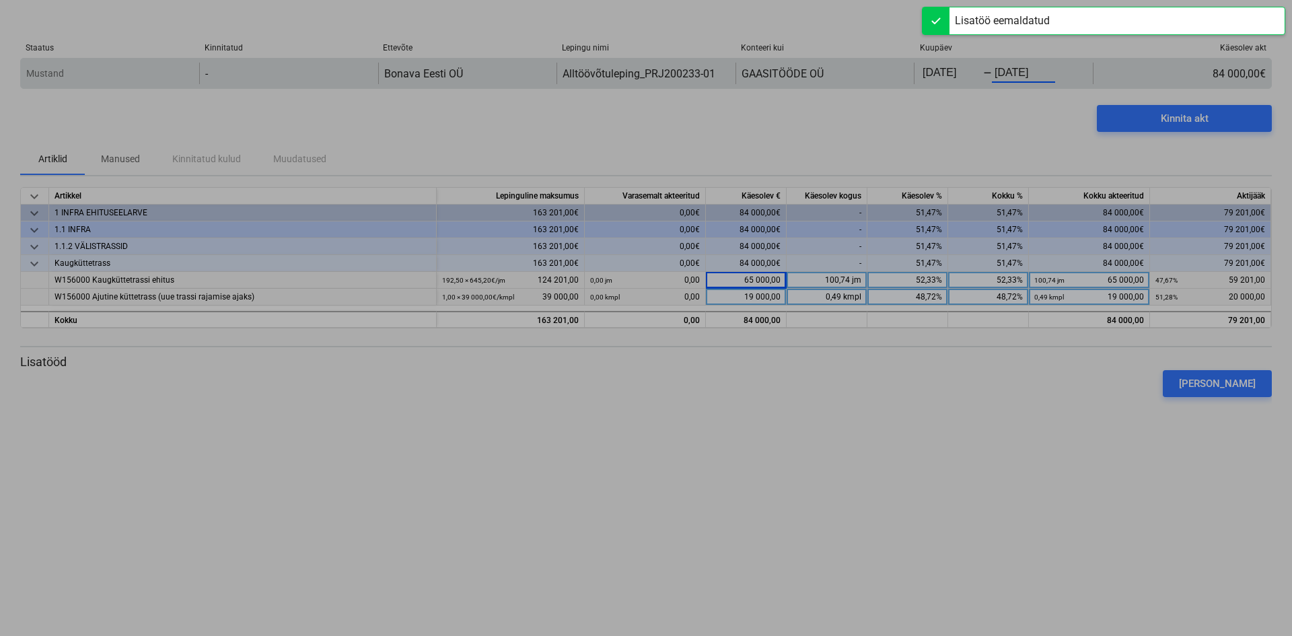
click at [1034, 75] on body "keyboard_arrow_down Staatus Kinnitatud Ettevõte Lepingu nimi Konteeri kui Kuupä…" at bounding box center [646, 318] width 1292 height 636
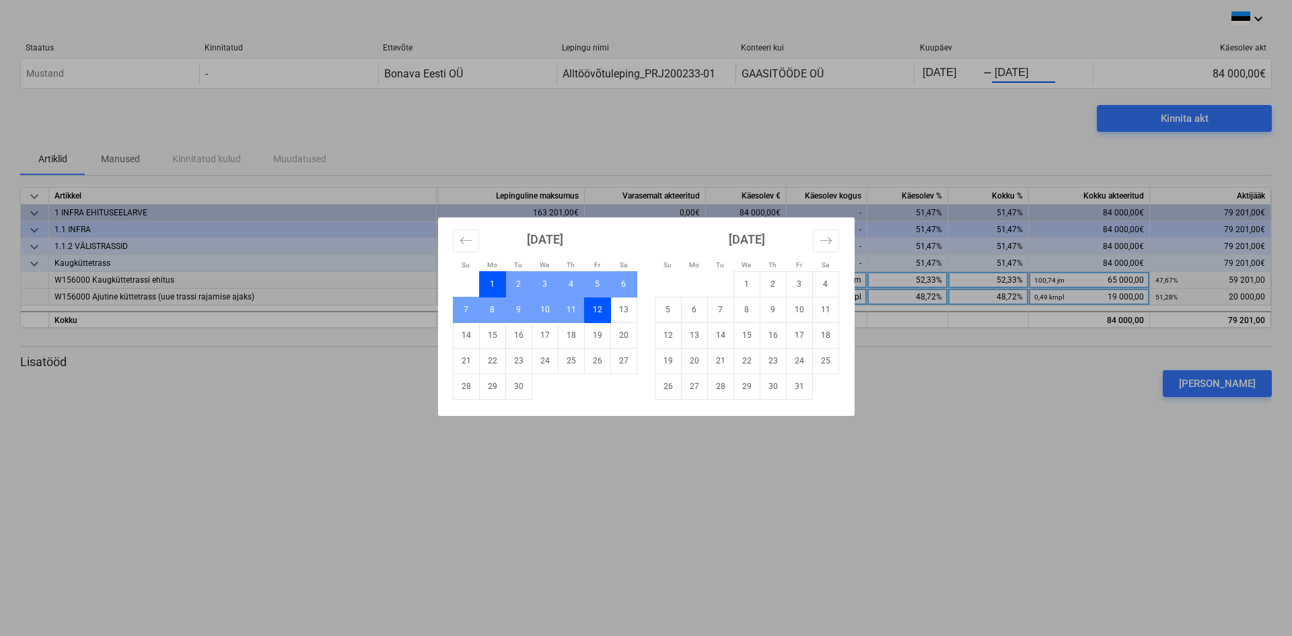
click at [948, 134] on div "Su Mo Tu We Th Fr Sa Su Mo Tu We Th Fr Sa [DATE] 1 2 3 4 5 6 7 8 9 10 11 12 13 …" at bounding box center [646, 318] width 1292 height 636
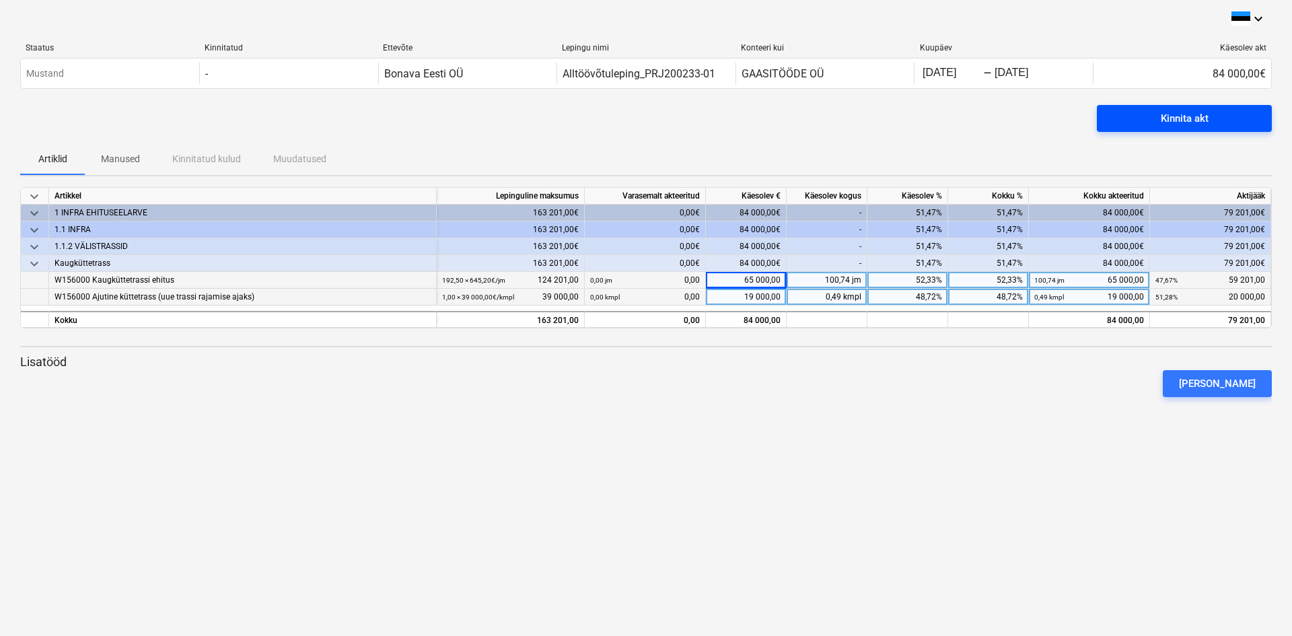
click at [1203, 120] on div "Kinnita akt" at bounding box center [1185, 118] width 48 height 17
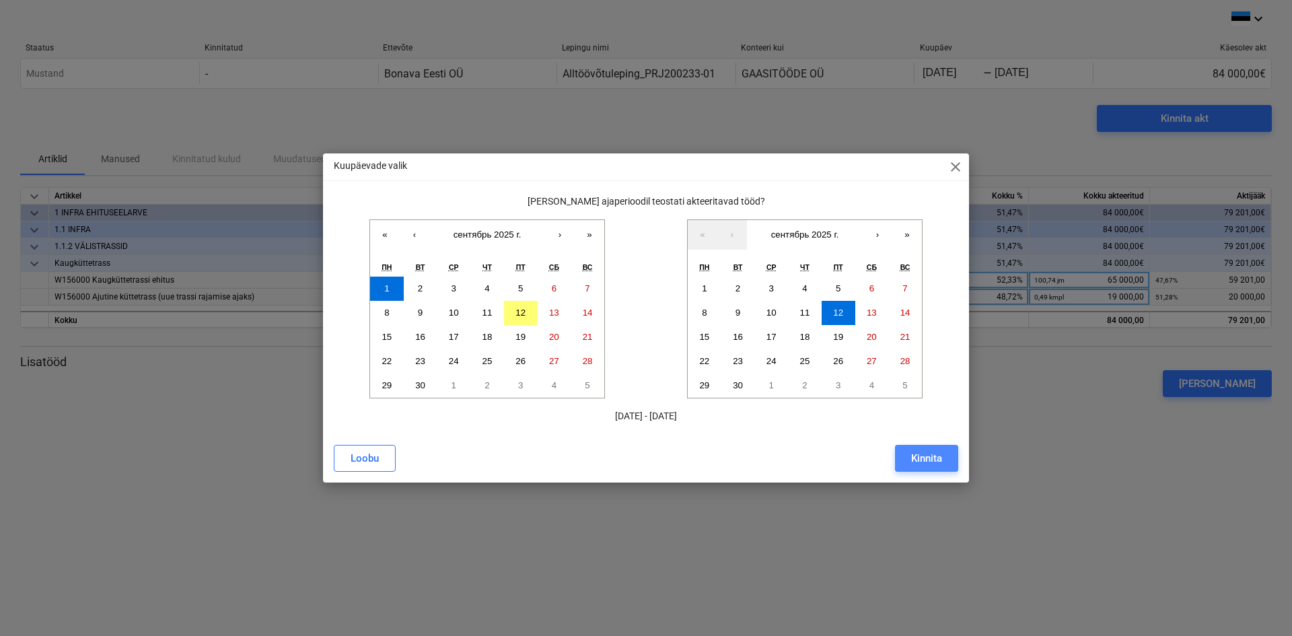
click at [932, 462] on div "Kinnita" at bounding box center [926, 458] width 31 height 17
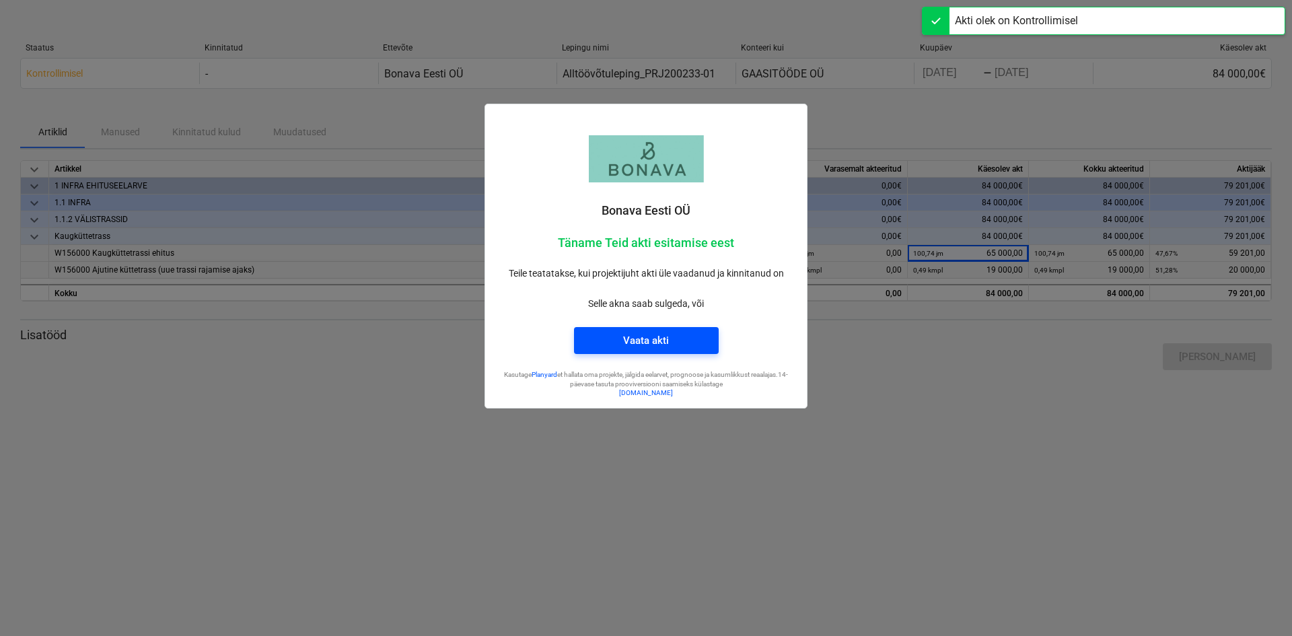
click at [661, 341] on div "Vaata akti" at bounding box center [646, 340] width 46 height 17
